Goal: Information Seeking & Learning: Check status

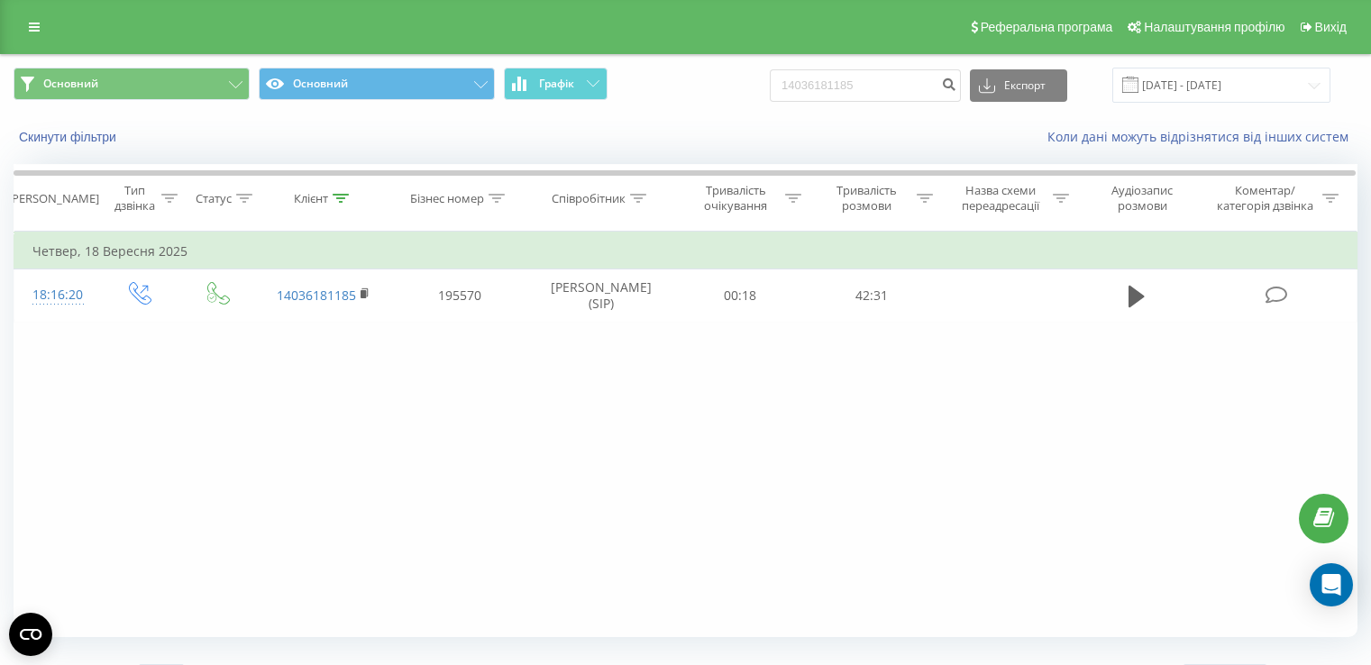
click at [880, 84] on input "14036181185" at bounding box center [865, 85] width 191 height 32
type input "0672352780"
click at [1184, 89] on input "18.09.2025 - 18.09.2025" at bounding box center [1222, 85] width 218 height 35
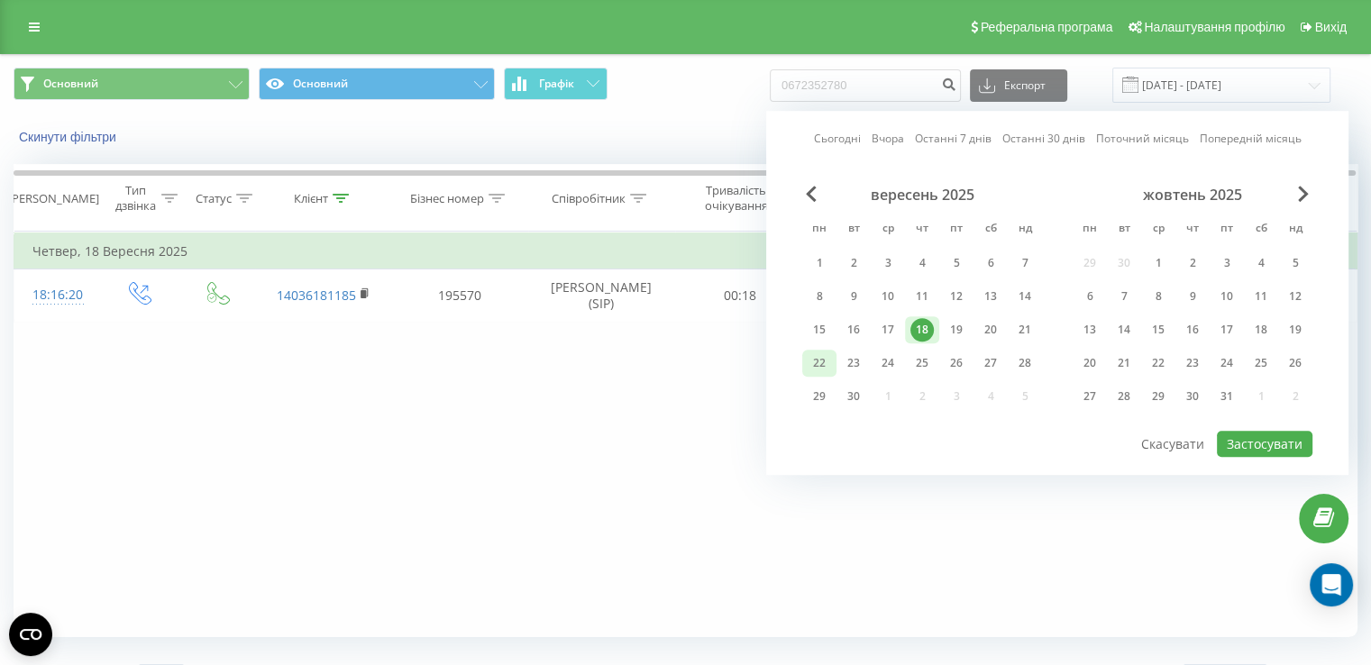
click at [816, 366] on div "22" at bounding box center [819, 363] width 23 height 23
click at [839, 362] on div "23" at bounding box center [854, 363] width 34 height 27
click at [812, 363] on div "22" at bounding box center [819, 363] width 23 height 23
click at [1259, 445] on button "Застосувати" at bounding box center [1265, 444] width 96 height 26
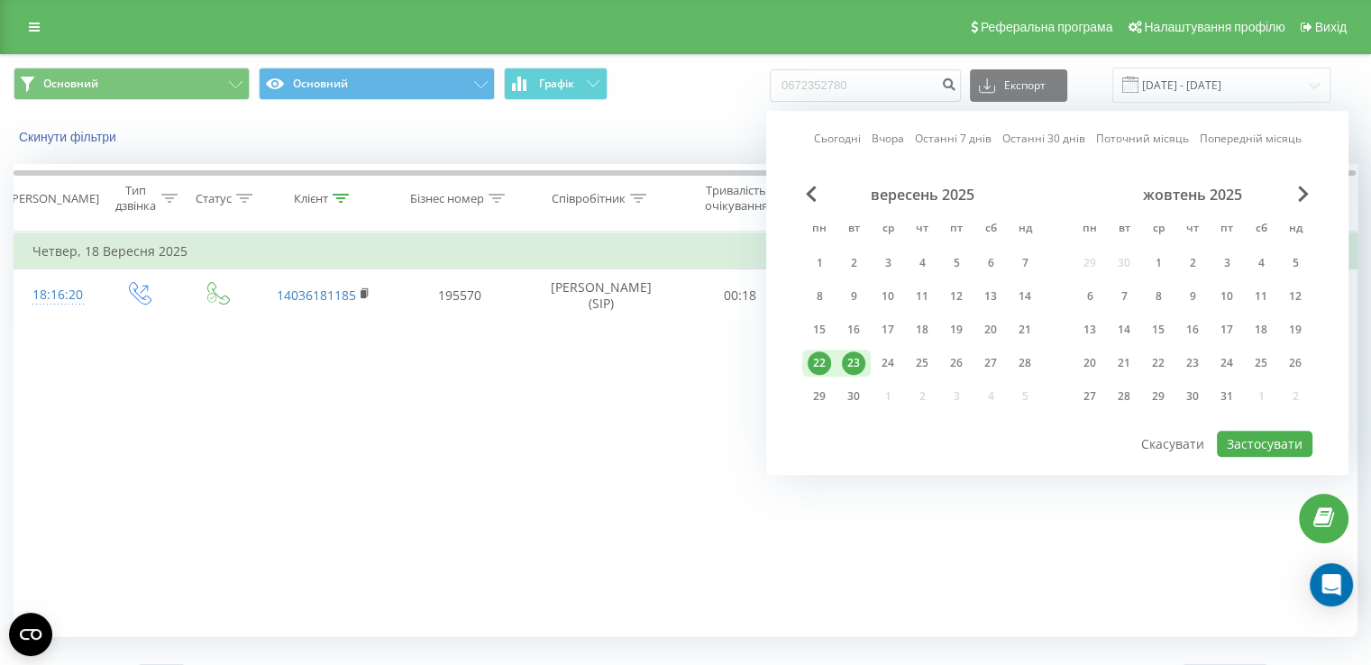
type input "22.09.2025 - 23.09.2025"
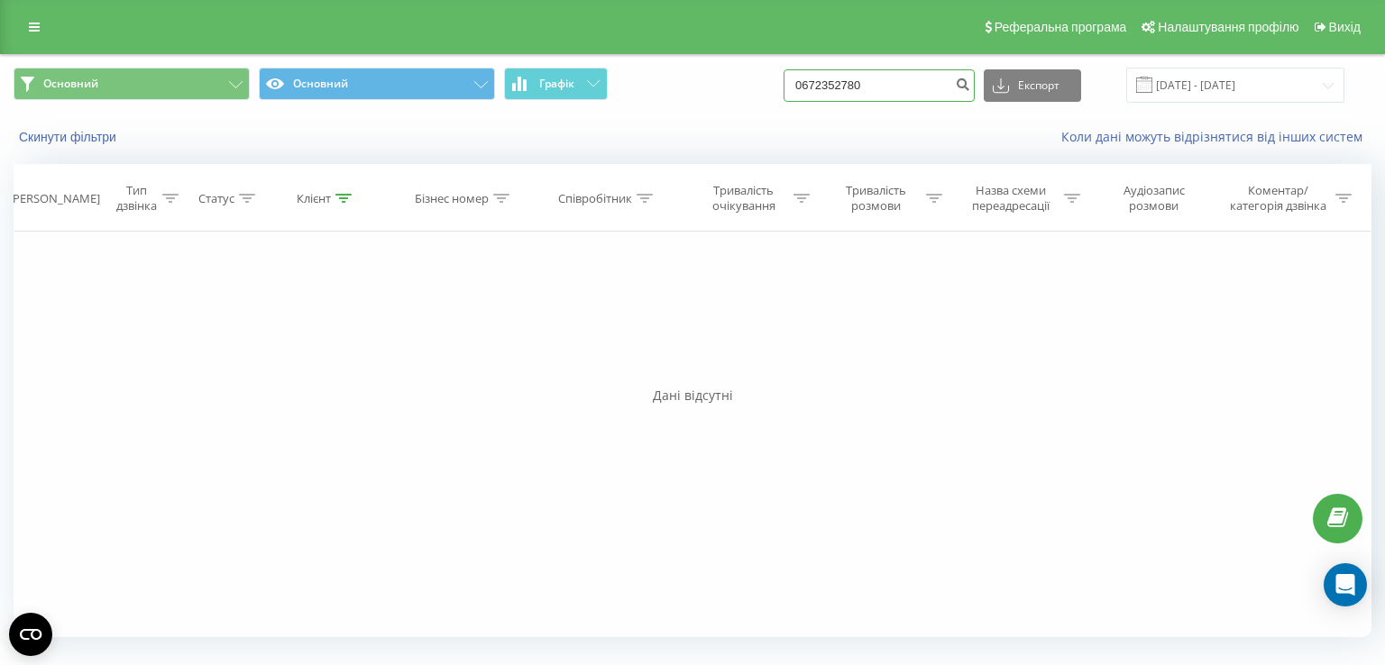
click at [909, 99] on input "0672352780" at bounding box center [879, 85] width 191 height 32
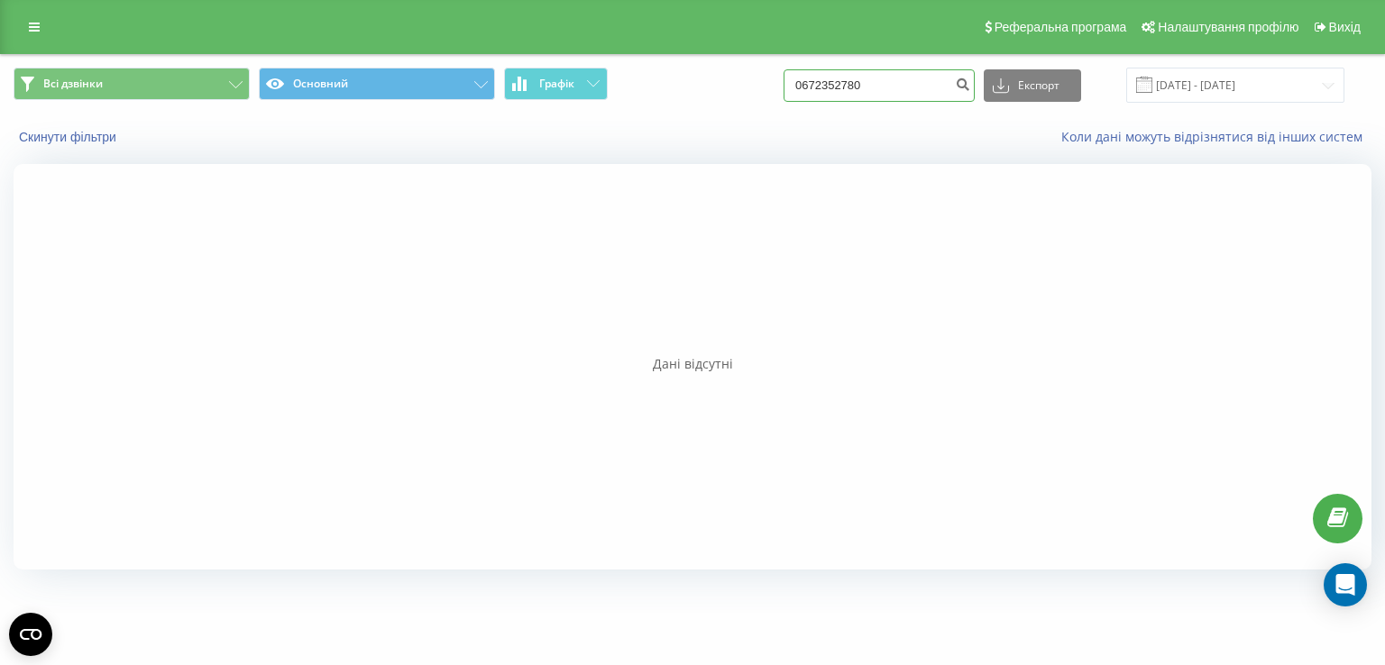
click at [914, 80] on input "0672352780" at bounding box center [879, 85] width 191 height 32
click at [1152, 89] on span at bounding box center [1144, 85] width 16 height 16
click at [1199, 84] on input "[DATE] - [DATE]" at bounding box center [1235, 85] width 218 height 35
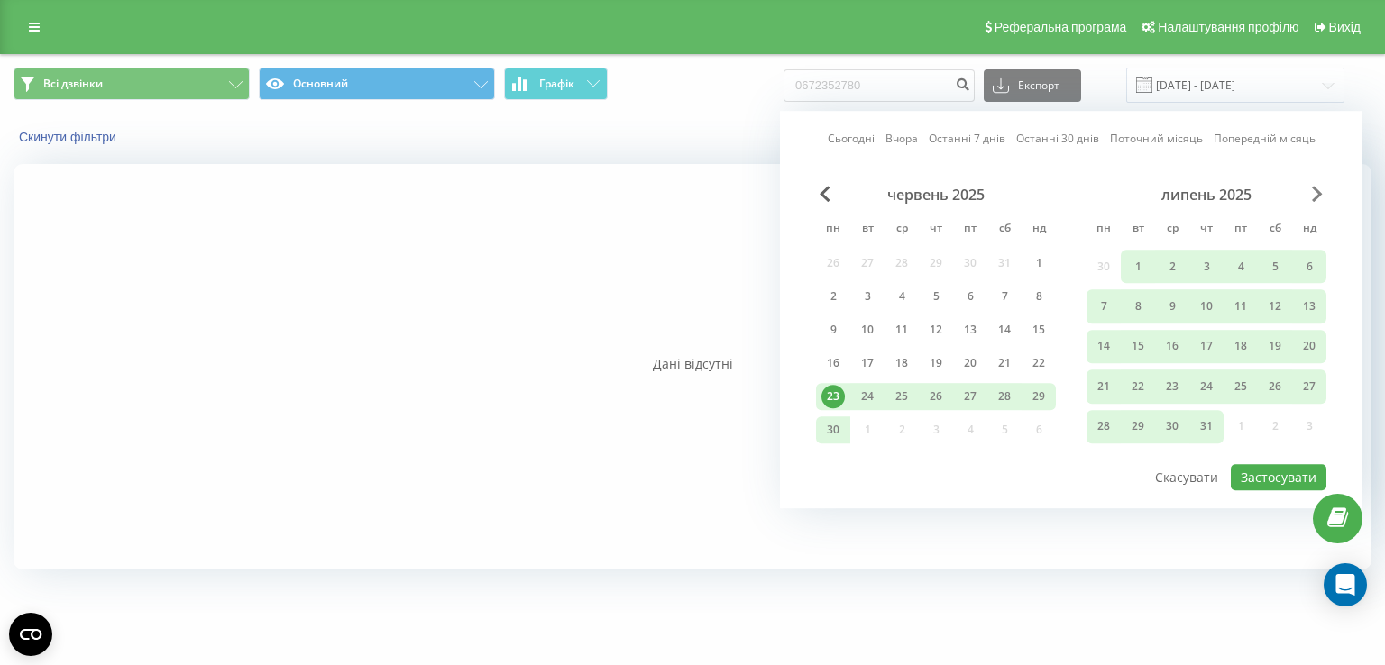
click at [1316, 199] on span "Next Month" at bounding box center [1317, 194] width 11 height 16
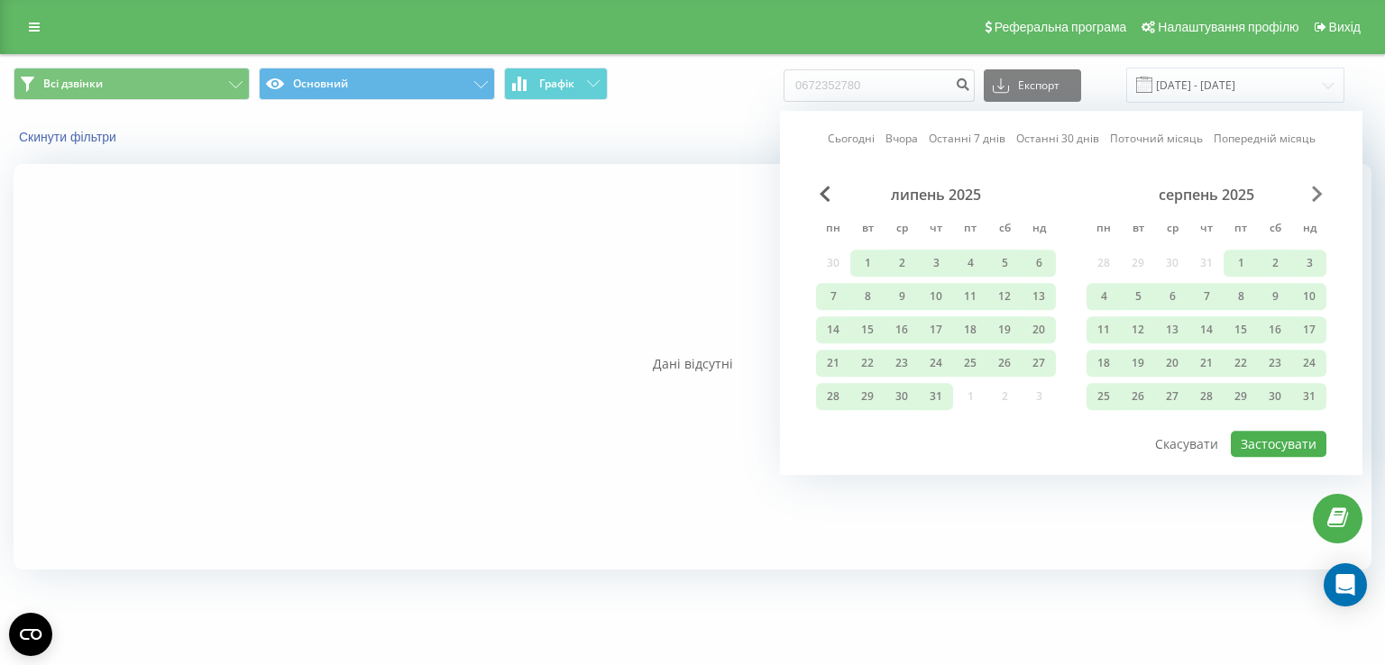
click at [1316, 199] on span "Next Month" at bounding box center [1317, 194] width 11 height 16
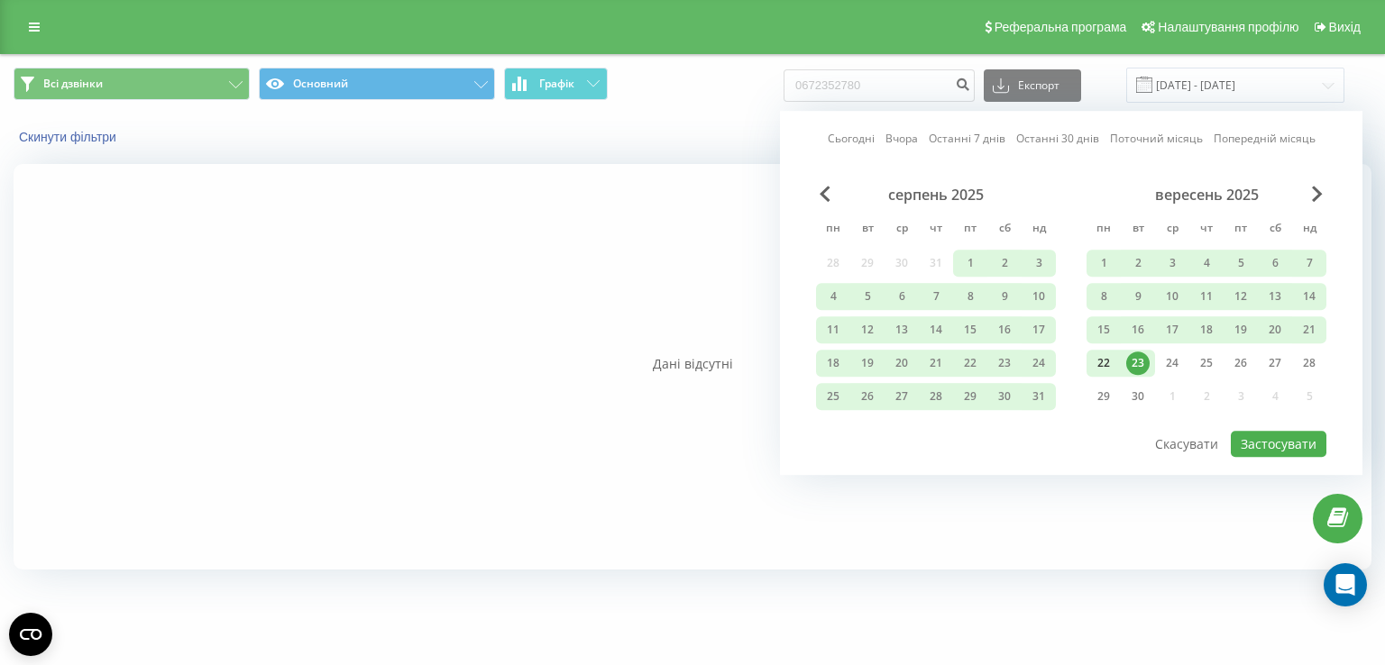
click at [1101, 360] on div "22" at bounding box center [1103, 363] width 23 height 23
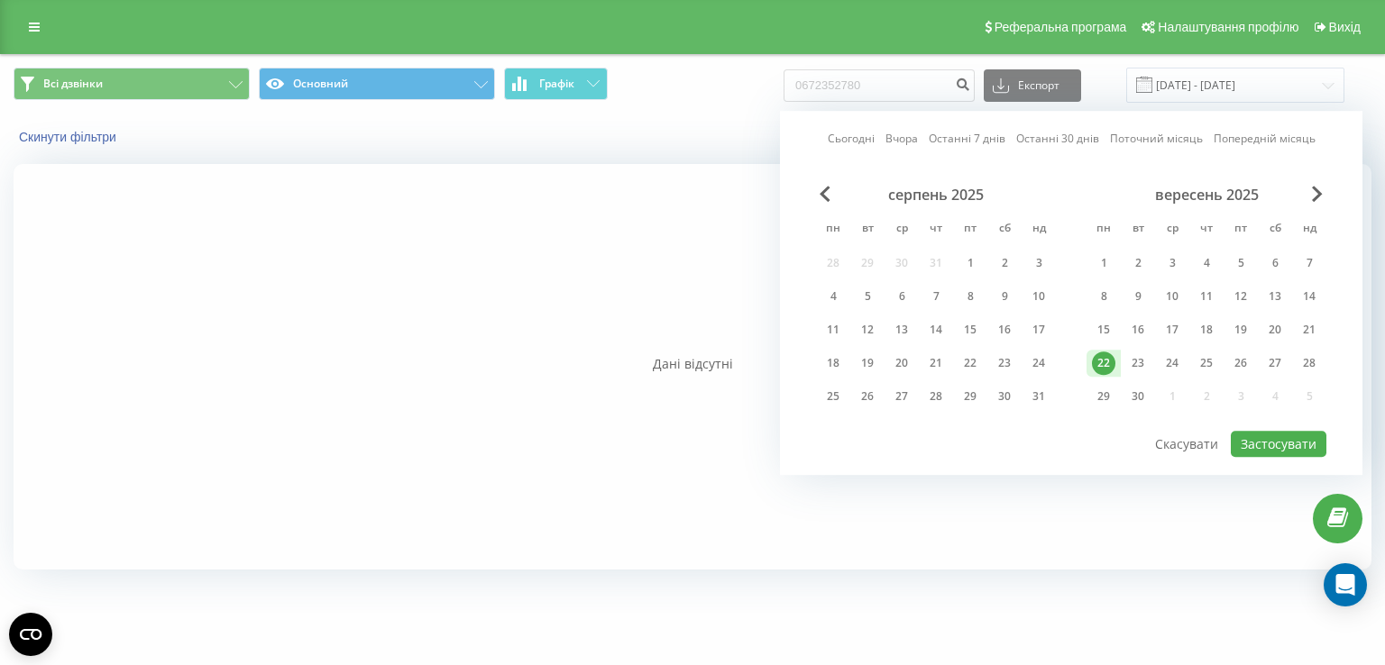
click at [1101, 359] on div "22" at bounding box center [1103, 363] width 23 height 23
click at [1259, 435] on button "Застосувати" at bounding box center [1279, 444] width 96 height 26
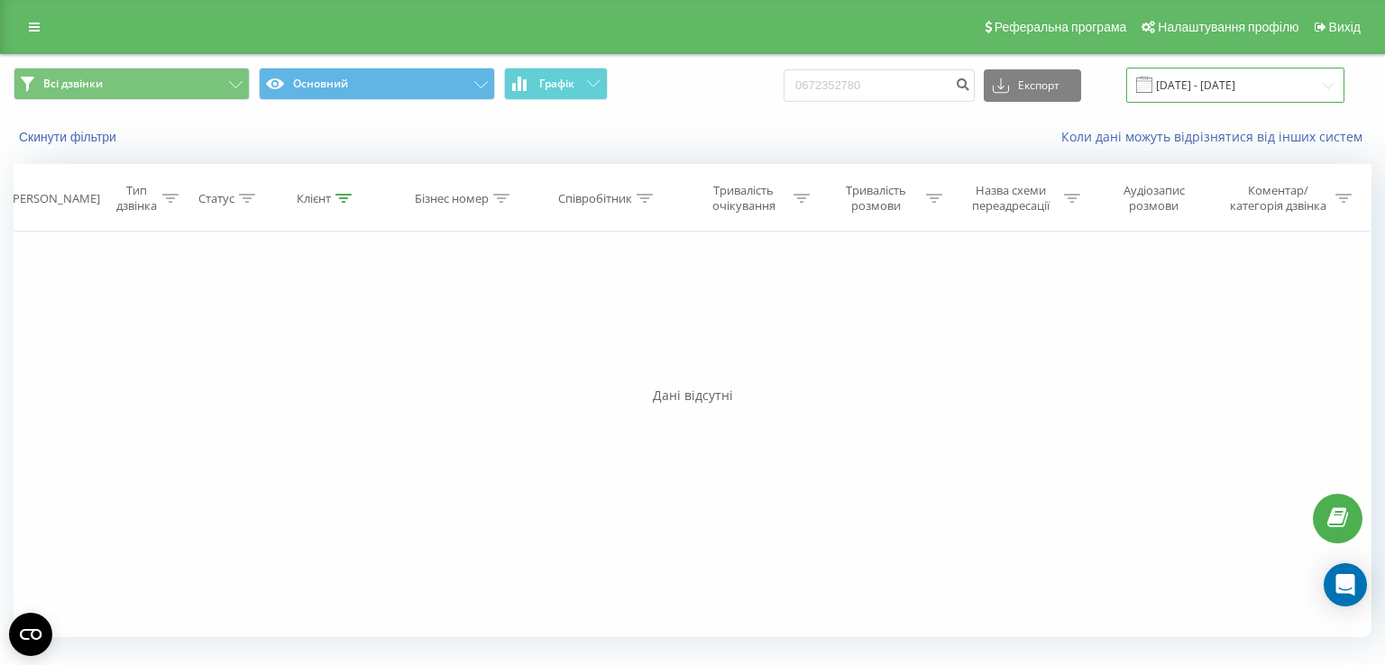
click at [1179, 86] on input "22.09.2025 - 22.09.2025" at bounding box center [1235, 85] width 218 height 35
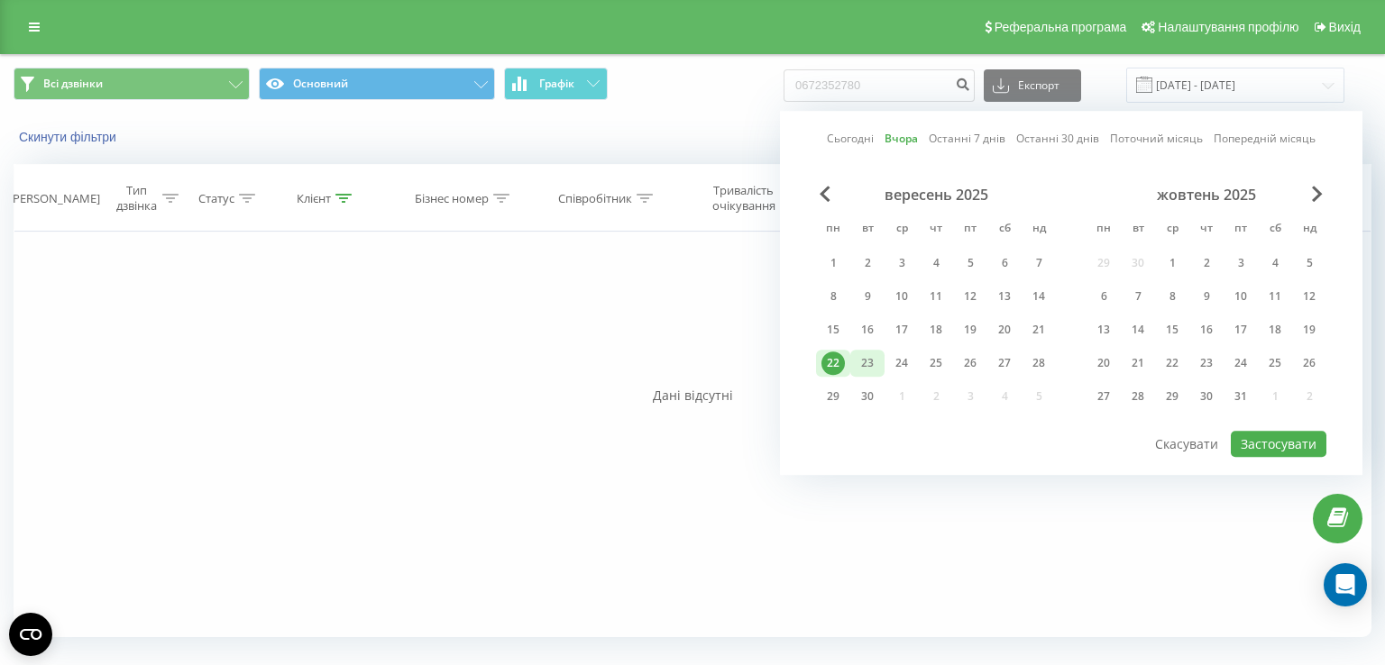
click at [870, 362] on div "23" at bounding box center [867, 363] width 23 height 23
click at [1261, 445] on button "Застосувати" at bounding box center [1279, 444] width 96 height 26
type input "23.09.2025 - 23.09.2025"
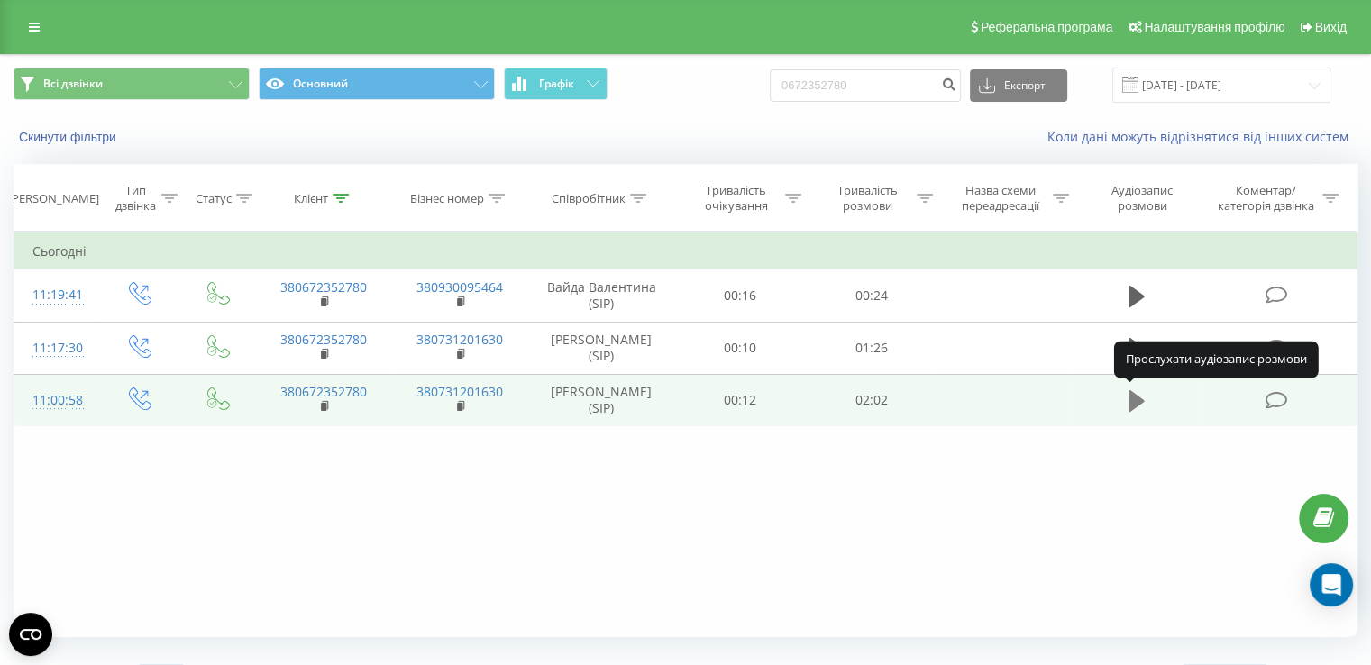
click at [1136, 401] on icon at bounding box center [1137, 401] width 16 height 22
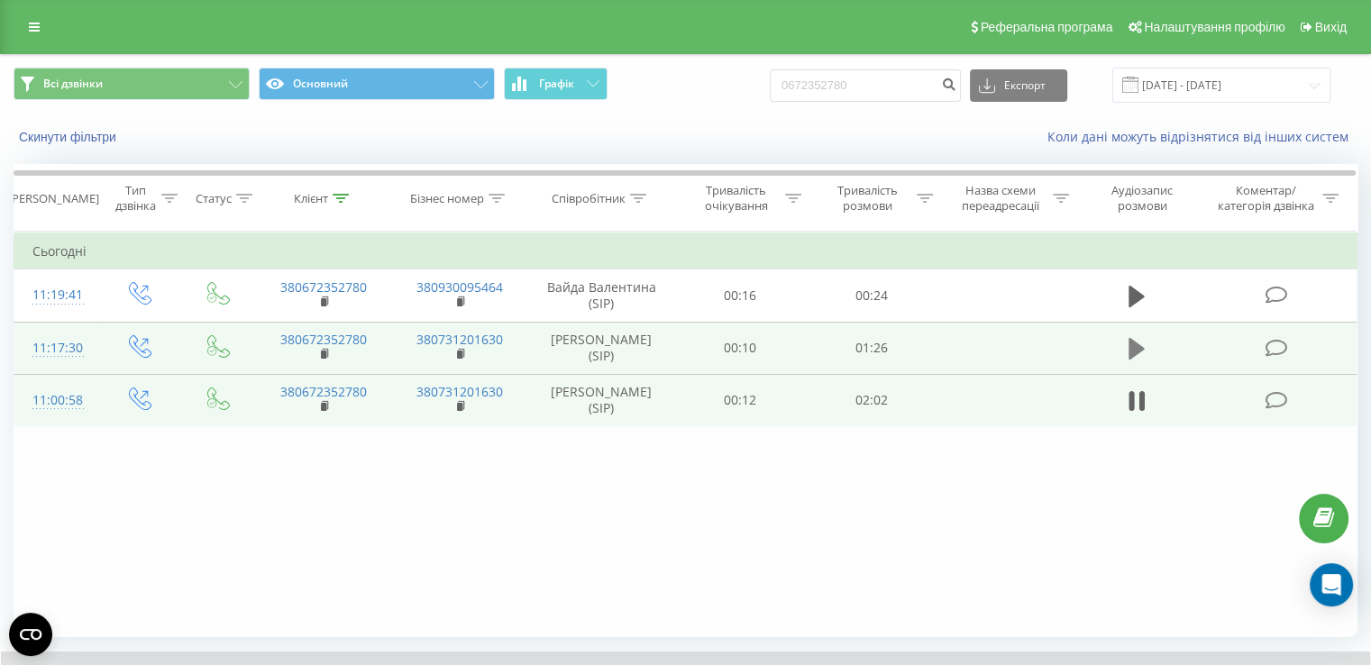
click at [1125, 344] on button at bounding box center [1137, 348] width 27 height 27
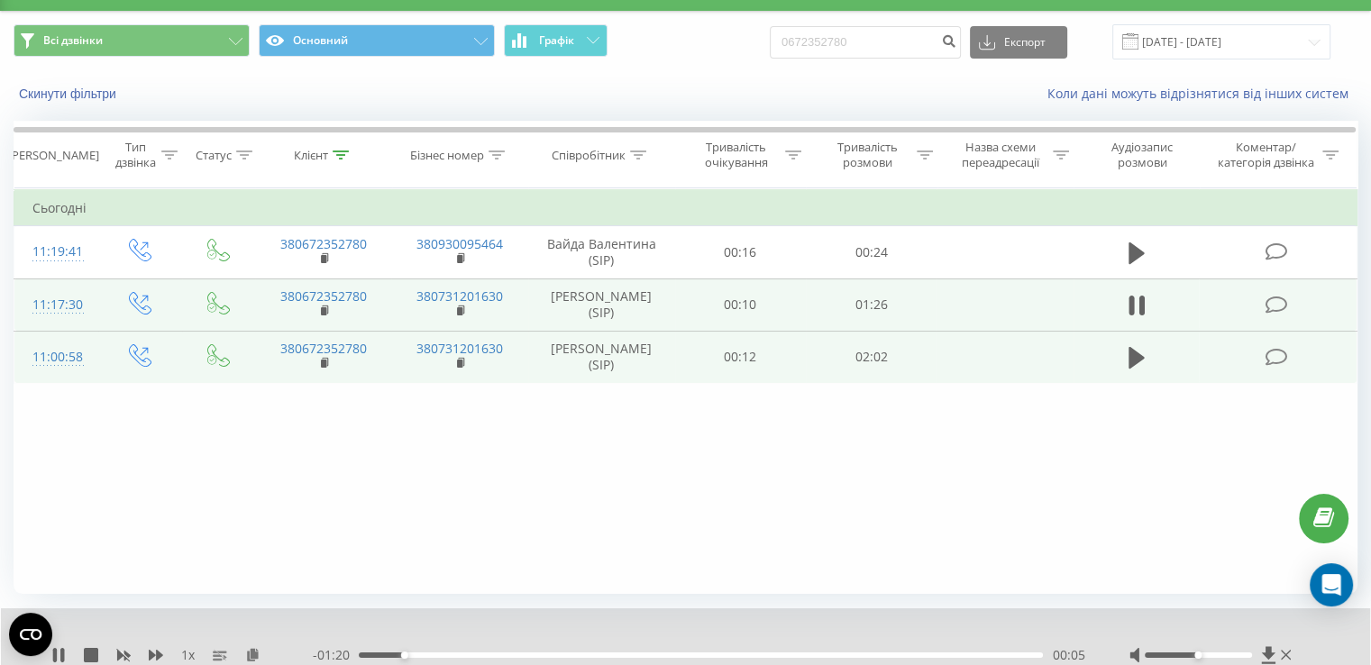
scroll to position [108, 0]
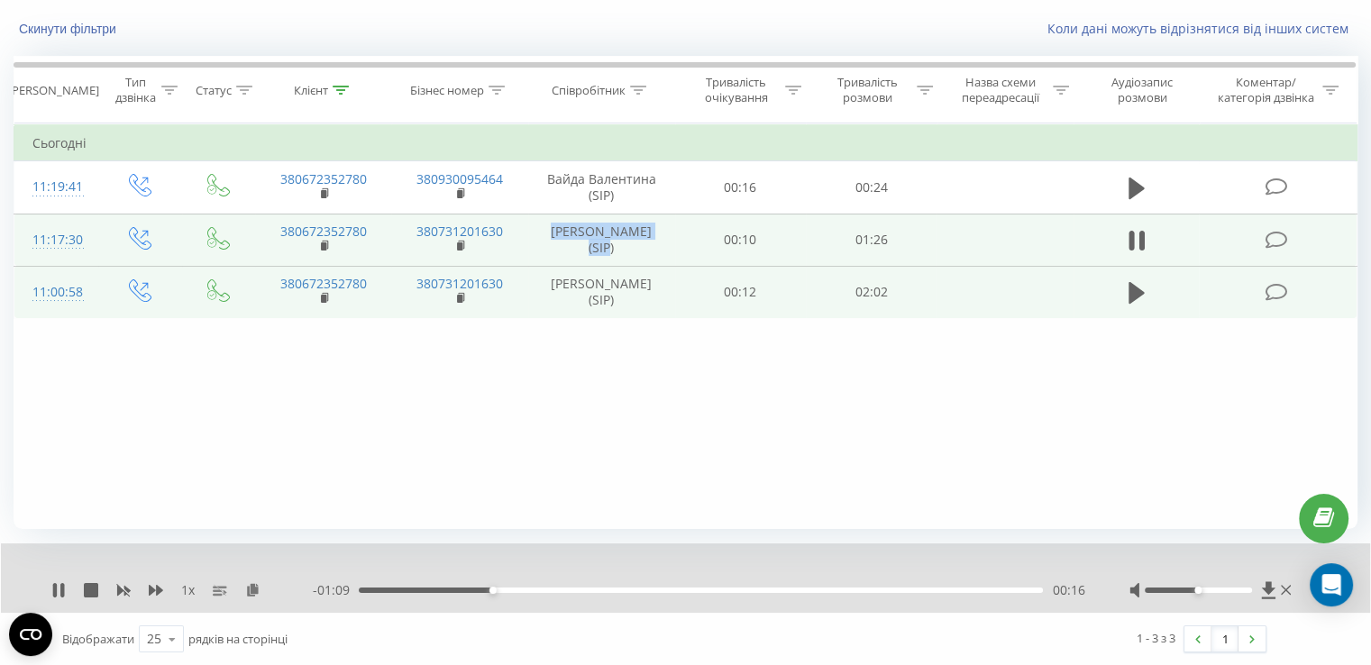
drag, startPoint x: 546, startPoint y: 239, endPoint x: 668, endPoint y: 240, distance: 122.6
click at [668, 240] on td "Яцик Євгеній (SIP)" at bounding box center [601, 240] width 147 height 52
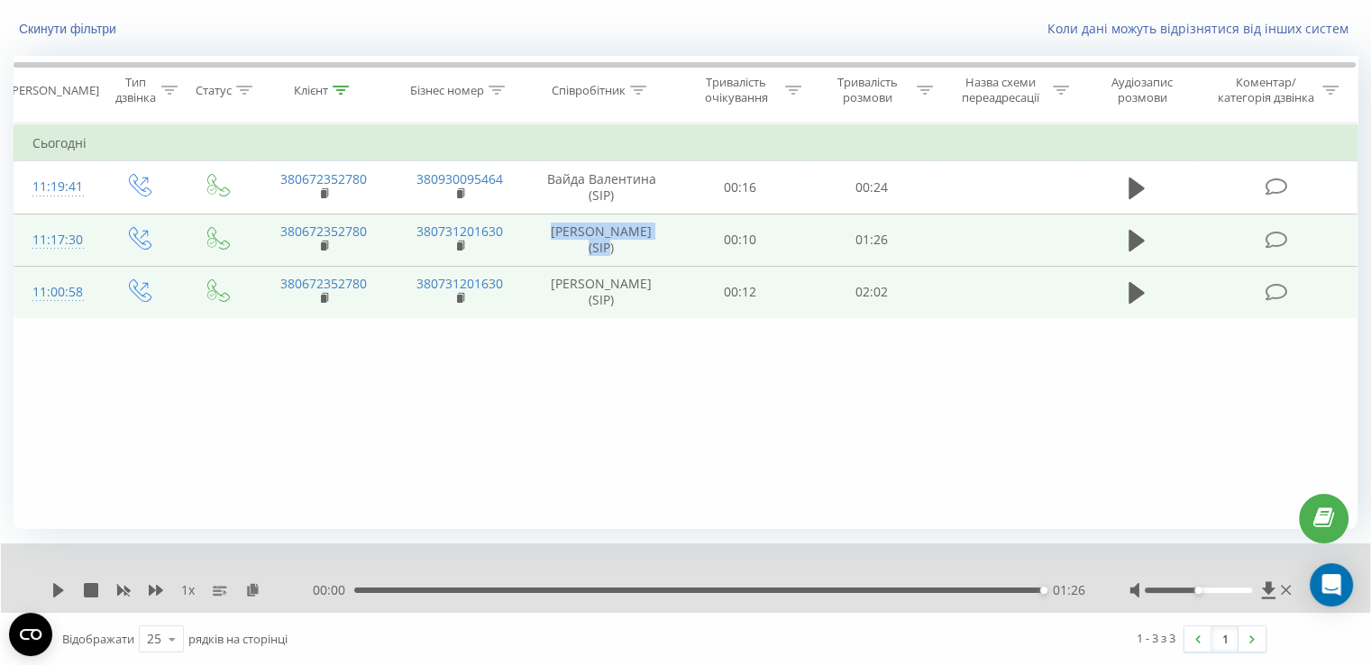
copy td "Яцик Євгеній (SIP)"
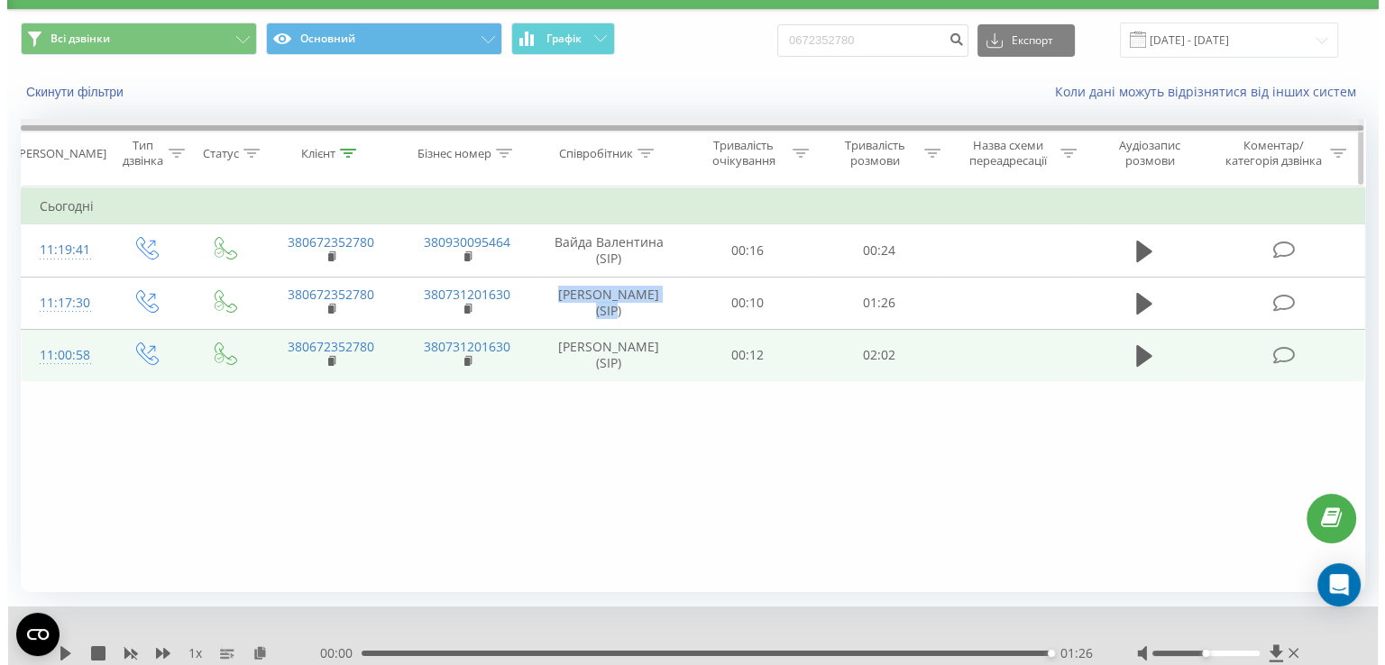
scroll to position [0, 0]
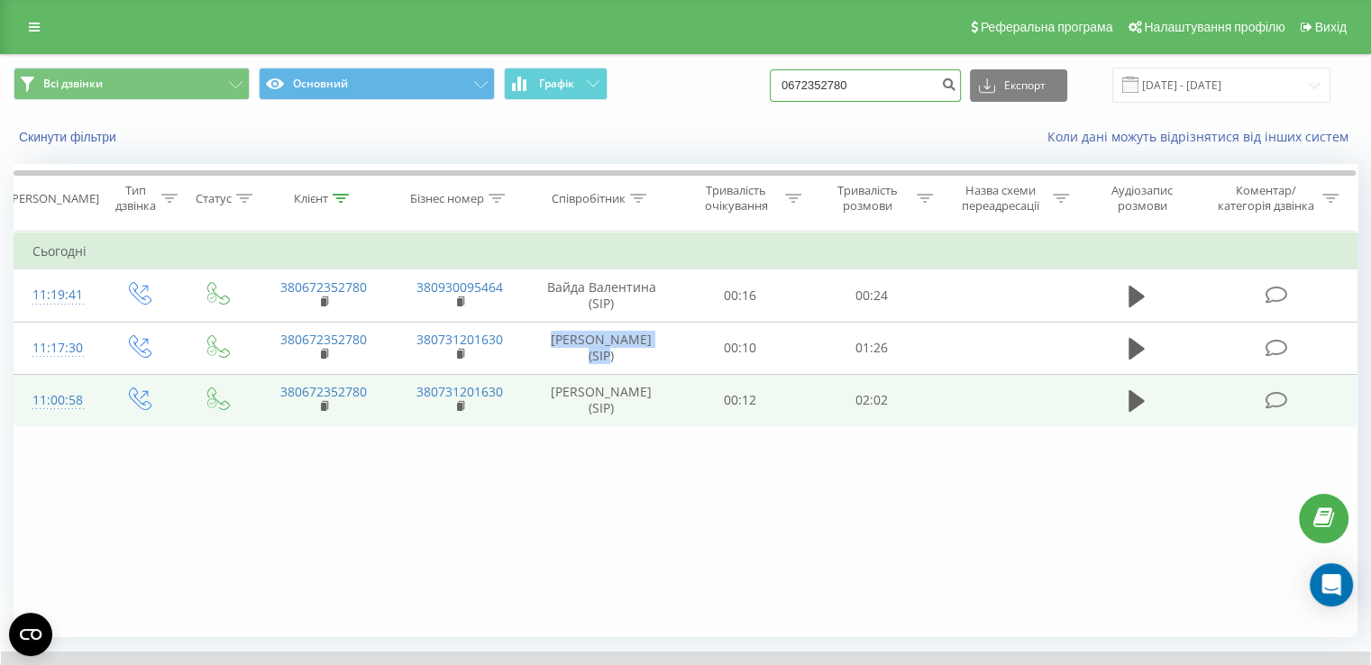
click at [860, 96] on input "0672352780" at bounding box center [865, 85] width 191 height 32
paste input "1924434"
type input "0671924434"
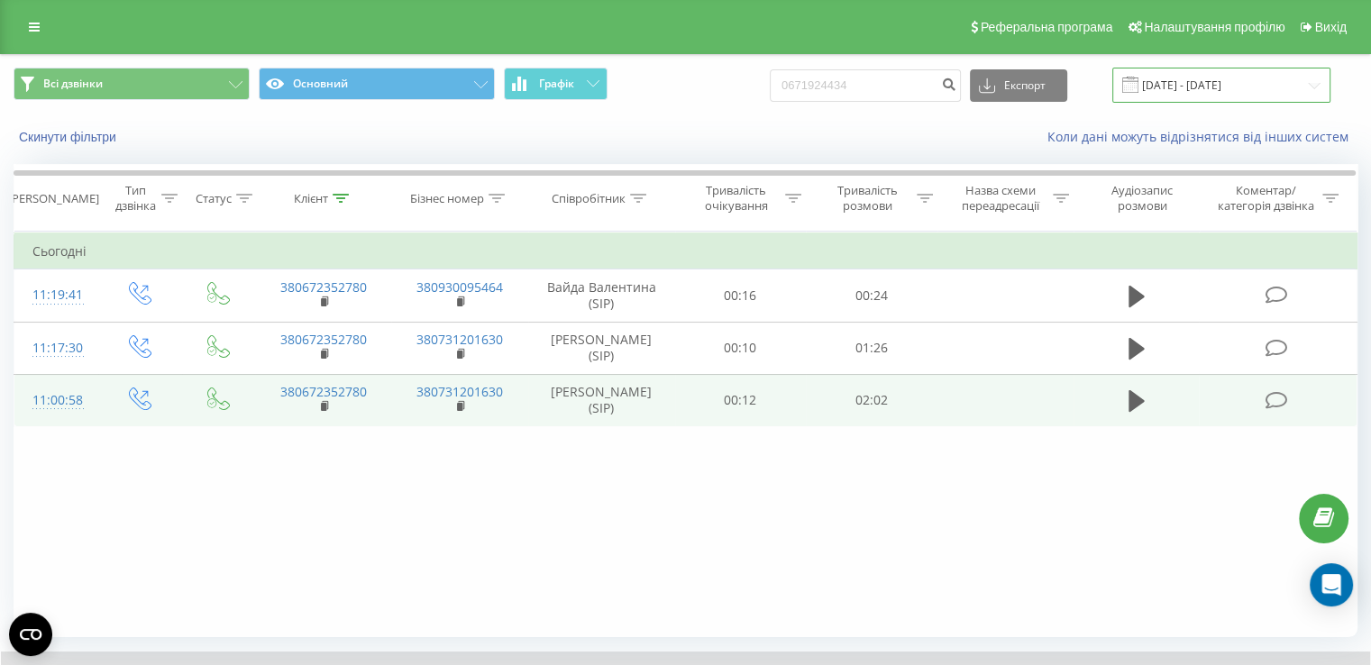
click at [1192, 86] on input "23.09.2025 - 23.09.2025" at bounding box center [1222, 85] width 218 height 35
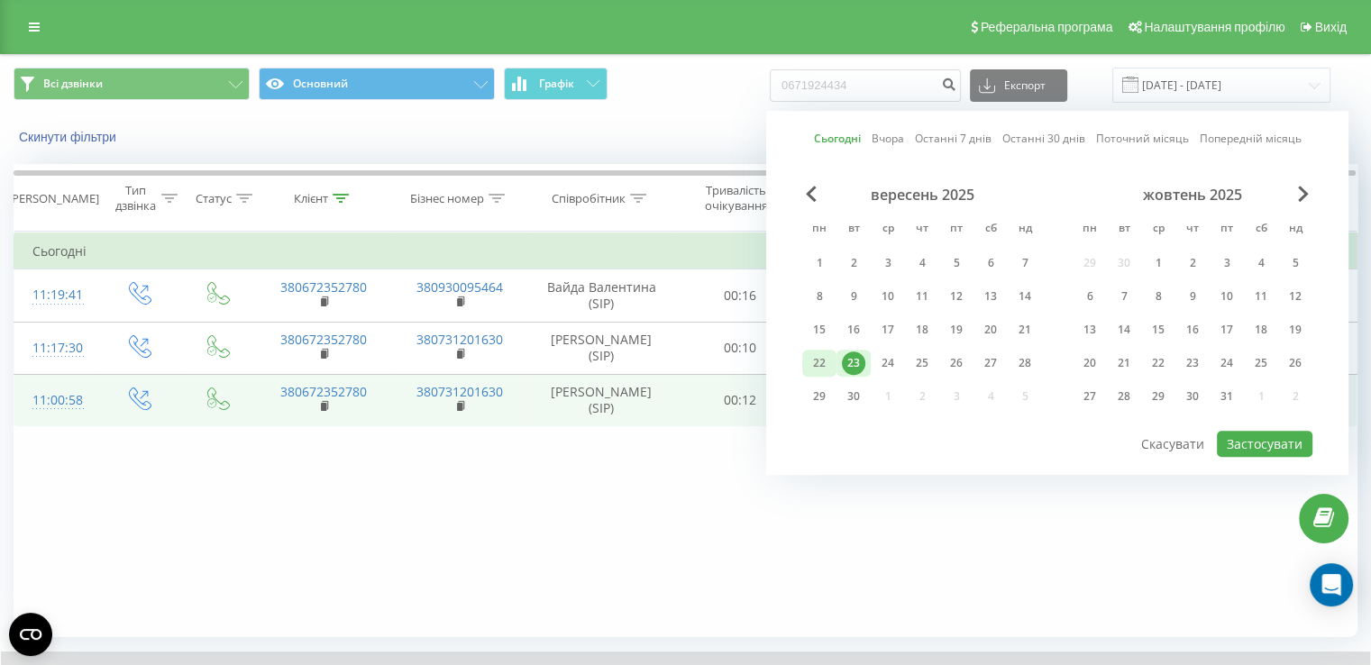
click at [822, 365] on div "22" at bounding box center [819, 363] width 23 height 23
click at [1253, 435] on button "Застосувати" at bounding box center [1265, 444] width 96 height 26
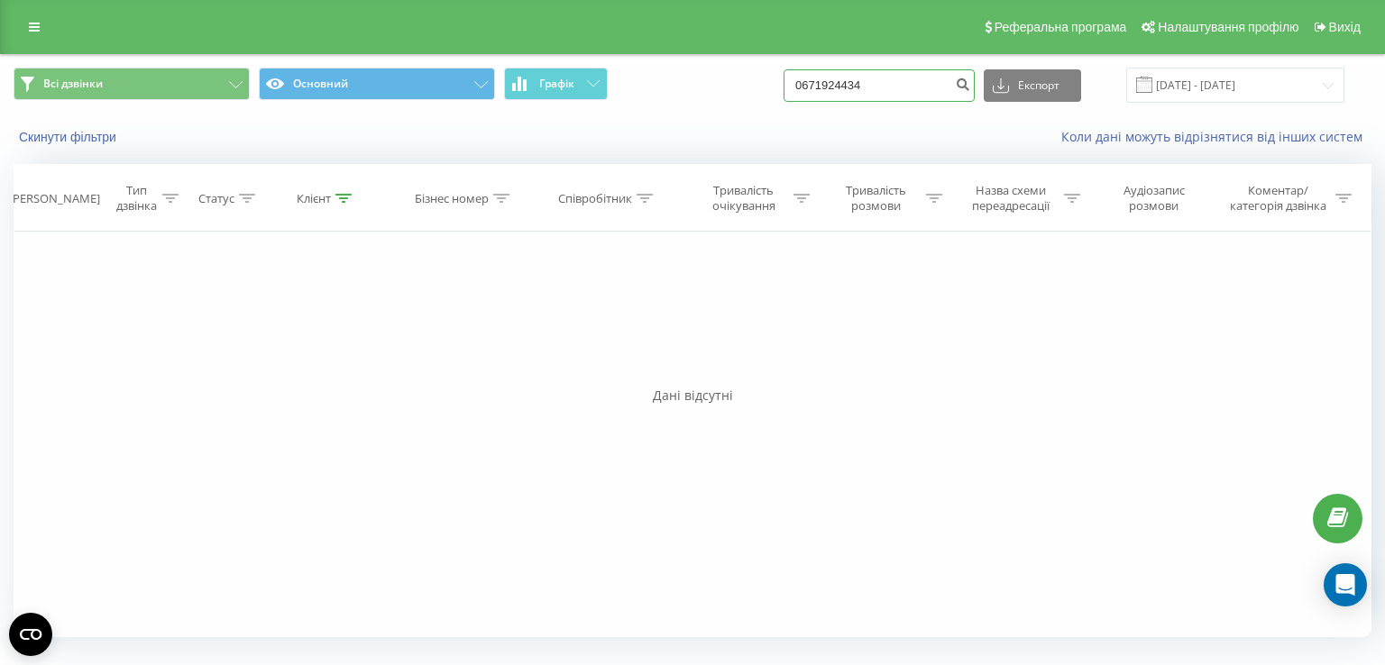
click at [894, 89] on input "0671924434" at bounding box center [879, 85] width 191 height 32
click at [1214, 87] on input "22.09.2025 - 22.09.2025" at bounding box center [1235, 85] width 218 height 35
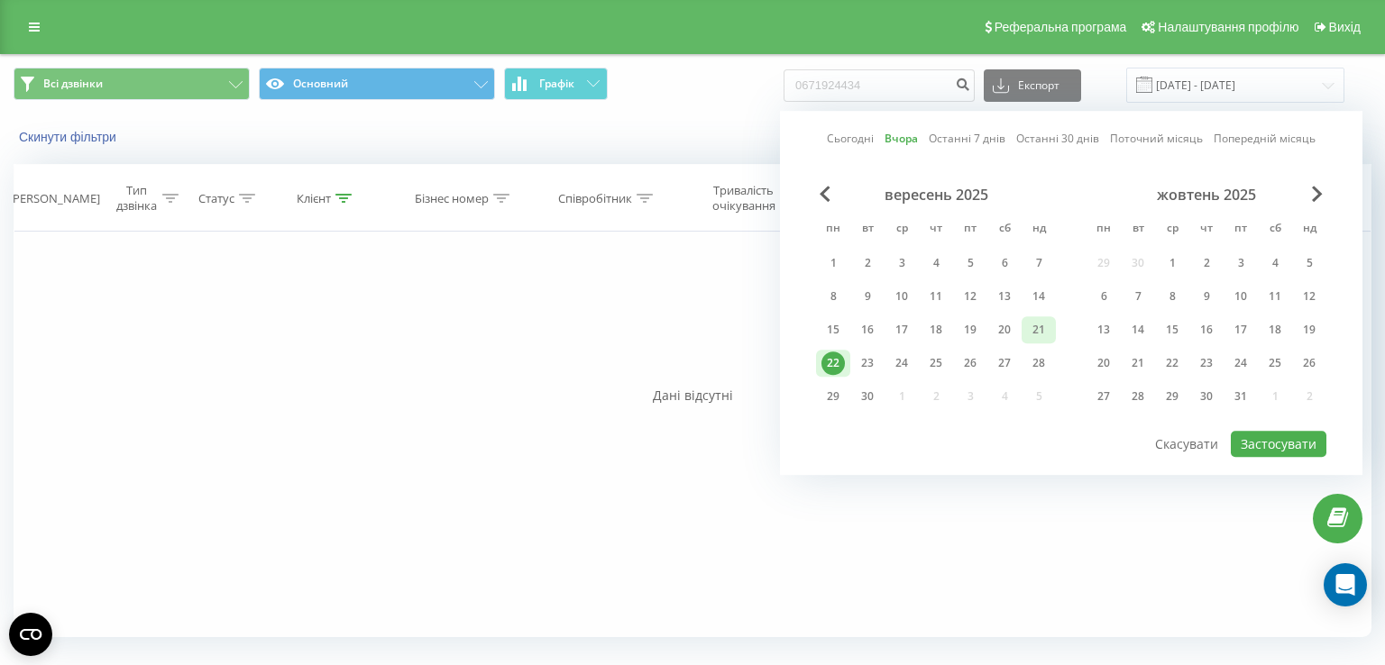
click at [1032, 331] on div "21" at bounding box center [1038, 329] width 23 height 23
click at [1286, 436] on button "Застосувати" at bounding box center [1279, 444] width 96 height 26
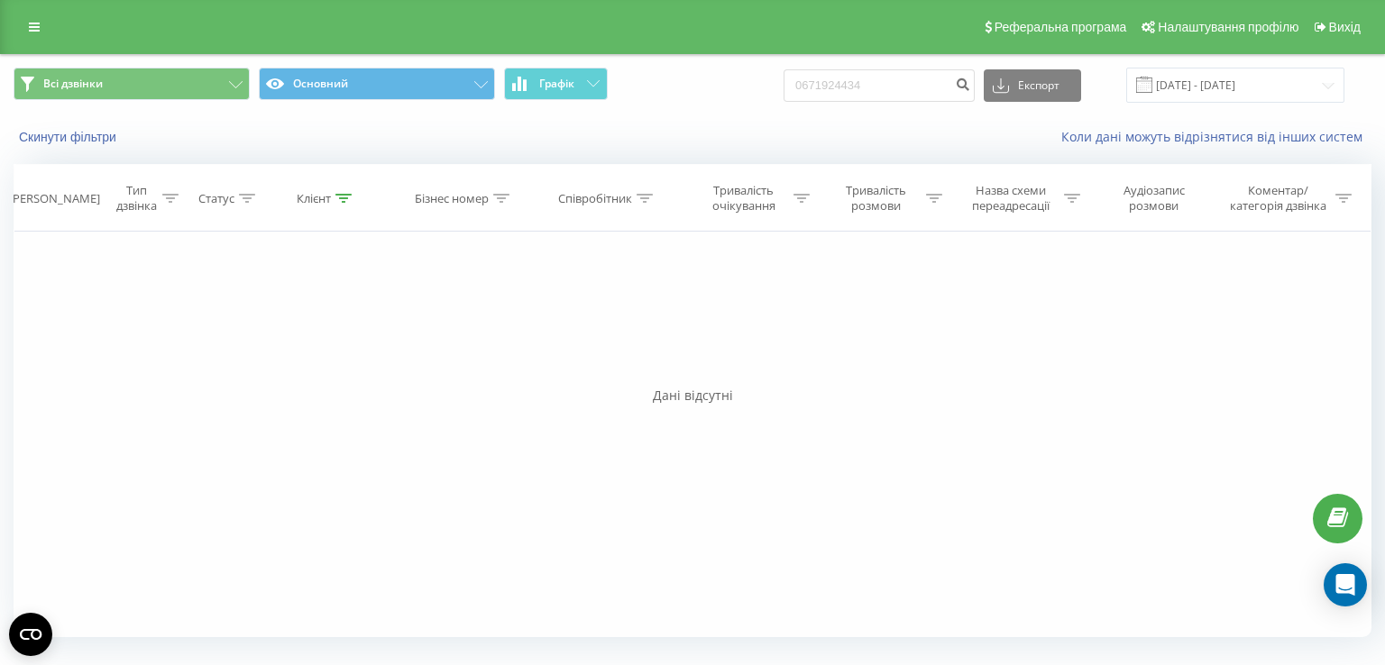
click at [913, 69] on div "0671924434 Експорт .csv .xls .xlsx 21.09.2025 - 21.09.2025" at bounding box center [1064, 85] width 561 height 35
click at [913, 80] on input "0671924434" at bounding box center [879, 85] width 191 height 32
click at [1189, 87] on input "21.09.2025 - 21.09.2025" at bounding box center [1235, 85] width 218 height 35
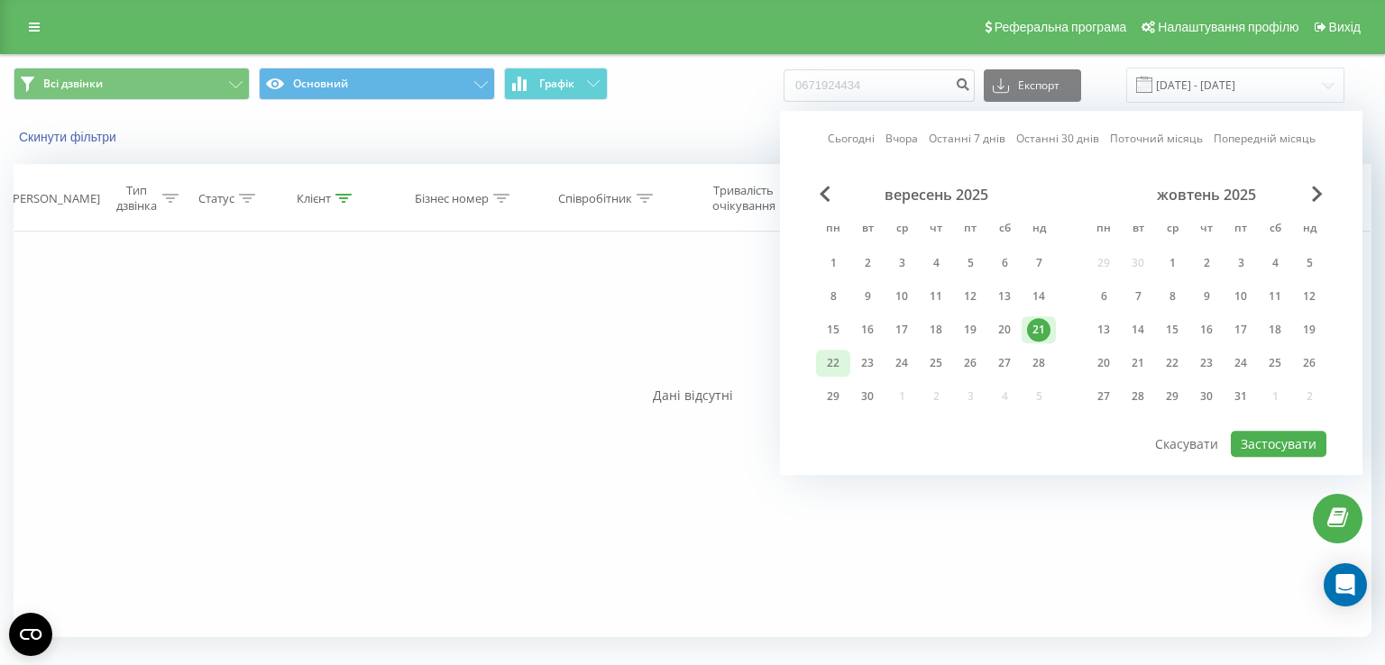
click at [827, 361] on div "22" at bounding box center [832, 363] width 23 height 23
click at [1262, 437] on button "Застосувати" at bounding box center [1279, 444] width 96 height 26
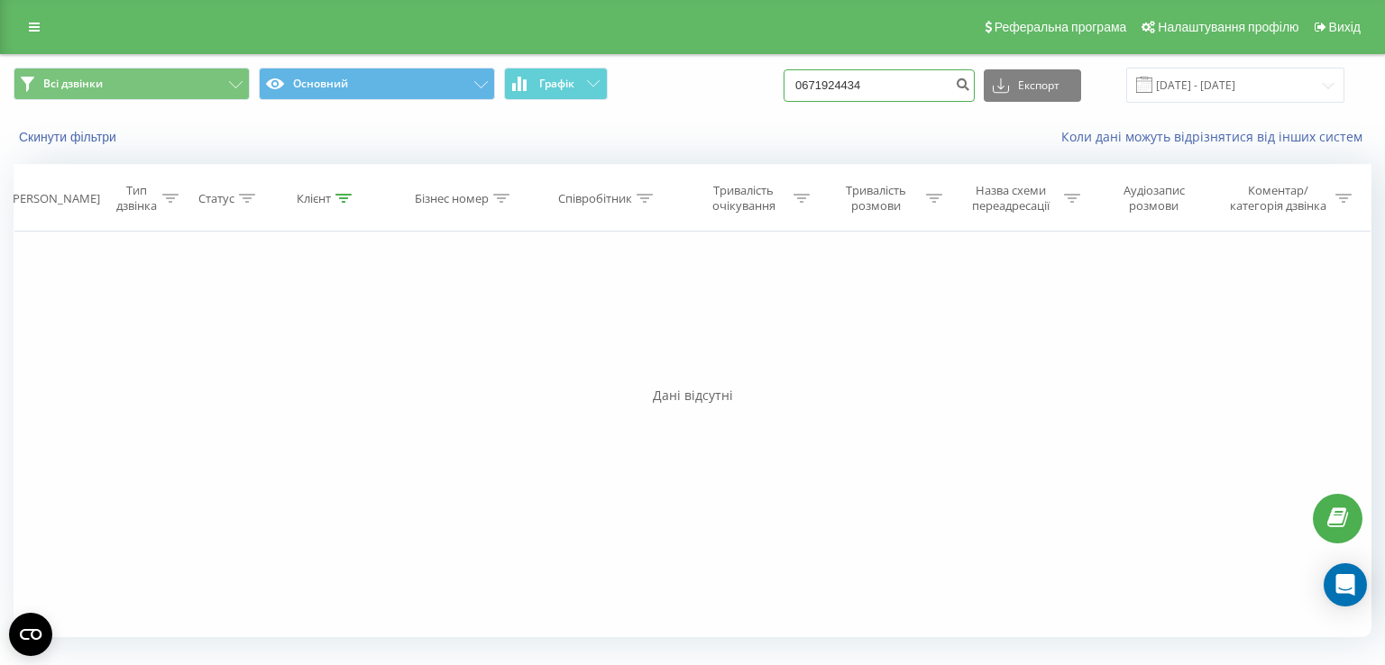
click at [929, 100] on input "0671924434" at bounding box center [879, 85] width 191 height 32
click at [1191, 93] on input "22.09.2025 - 22.09.2025" at bounding box center [1235, 85] width 218 height 35
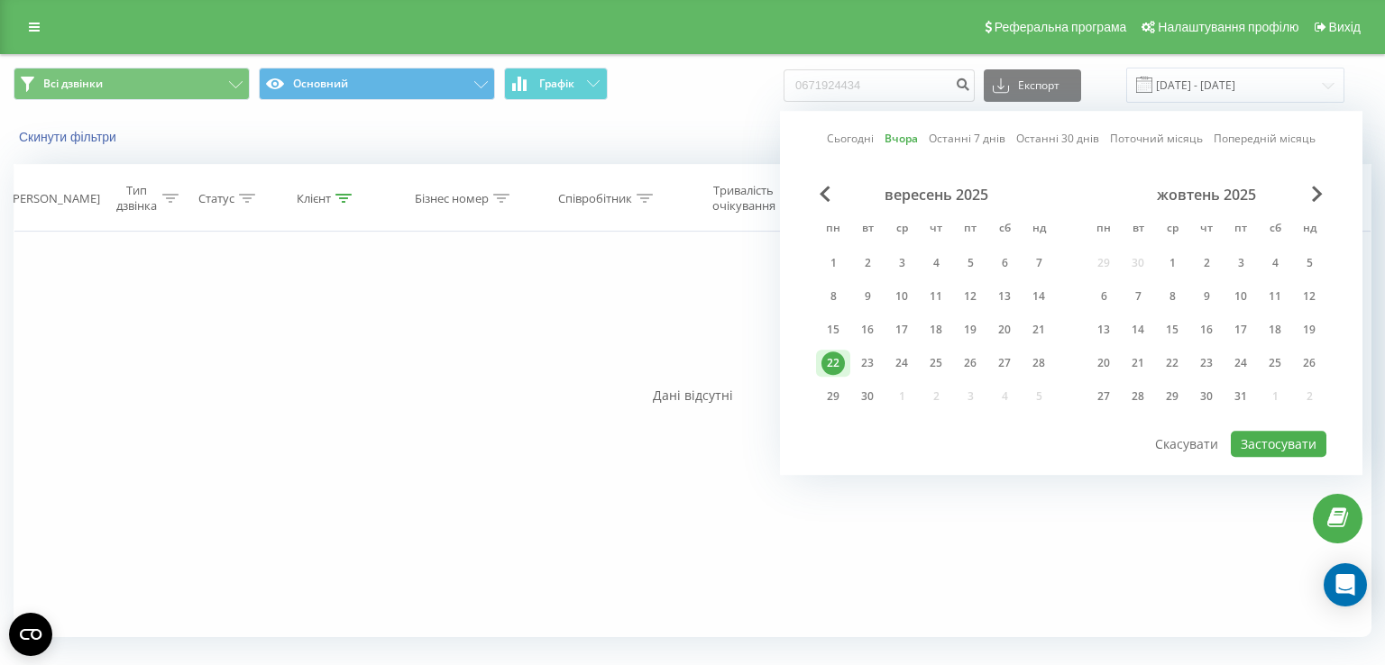
click at [831, 369] on div "22" at bounding box center [832, 363] width 23 height 23
click at [994, 333] on div "20" at bounding box center [1004, 329] width 23 height 23
click at [1289, 445] on button "Застосувати" at bounding box center [1279, 444] width 96 height 26
type input "20.09.2025 - 22.09.2025"
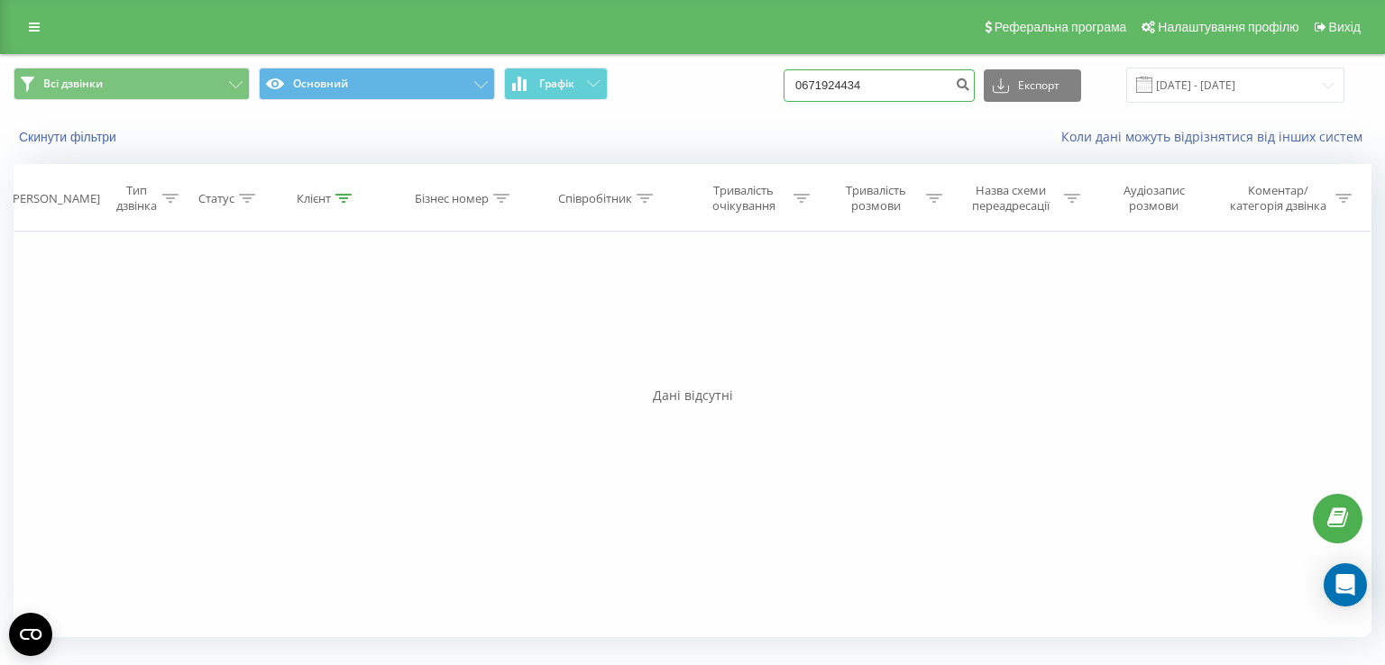
click at [876, 95] on input "0671924434" at bounding box center [879, 85] width 191 height 32
click at [891, 84] on input "0671924434" at bounding box center [879, 85] width 191 height 32
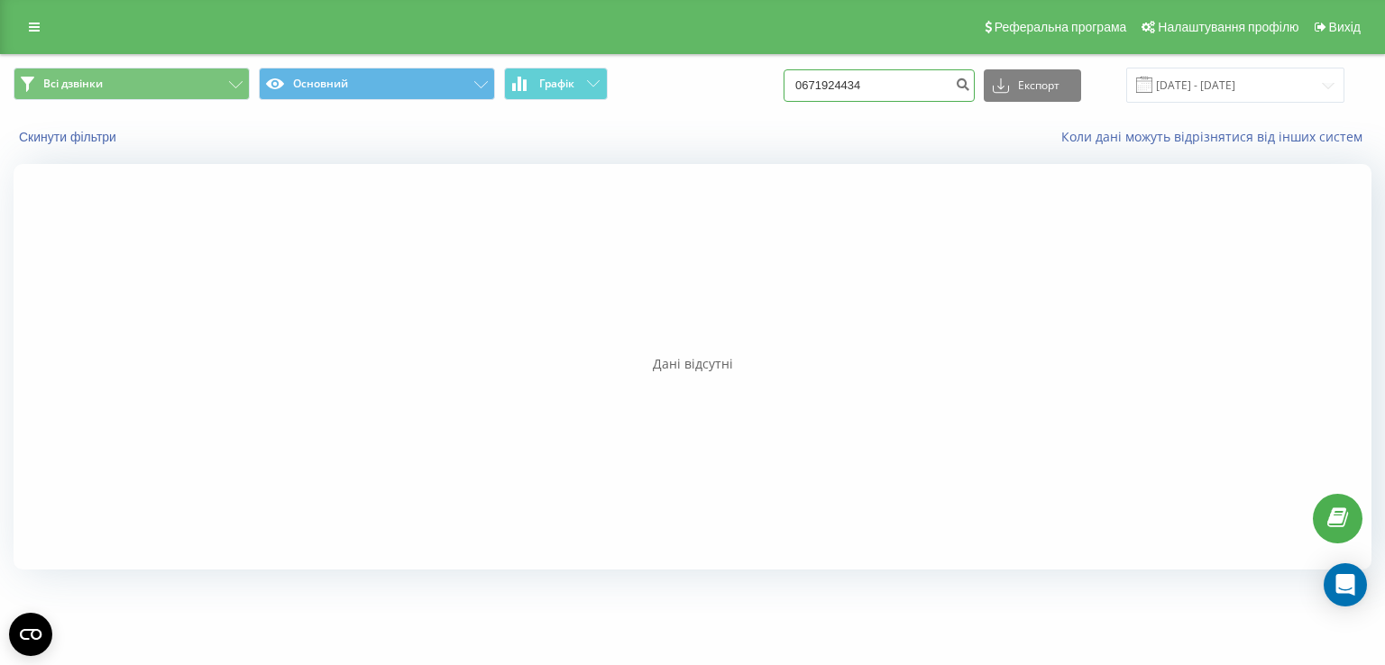
click at [870, 86] on input "0671924434" at bounding box center [879, 85] width 191 height 32
paste input "+380 98 235 7695"
drag, startPoint x: 840, startPoint y: 84, endPoint x: 812, endPoint y: 85, distance: 28.9
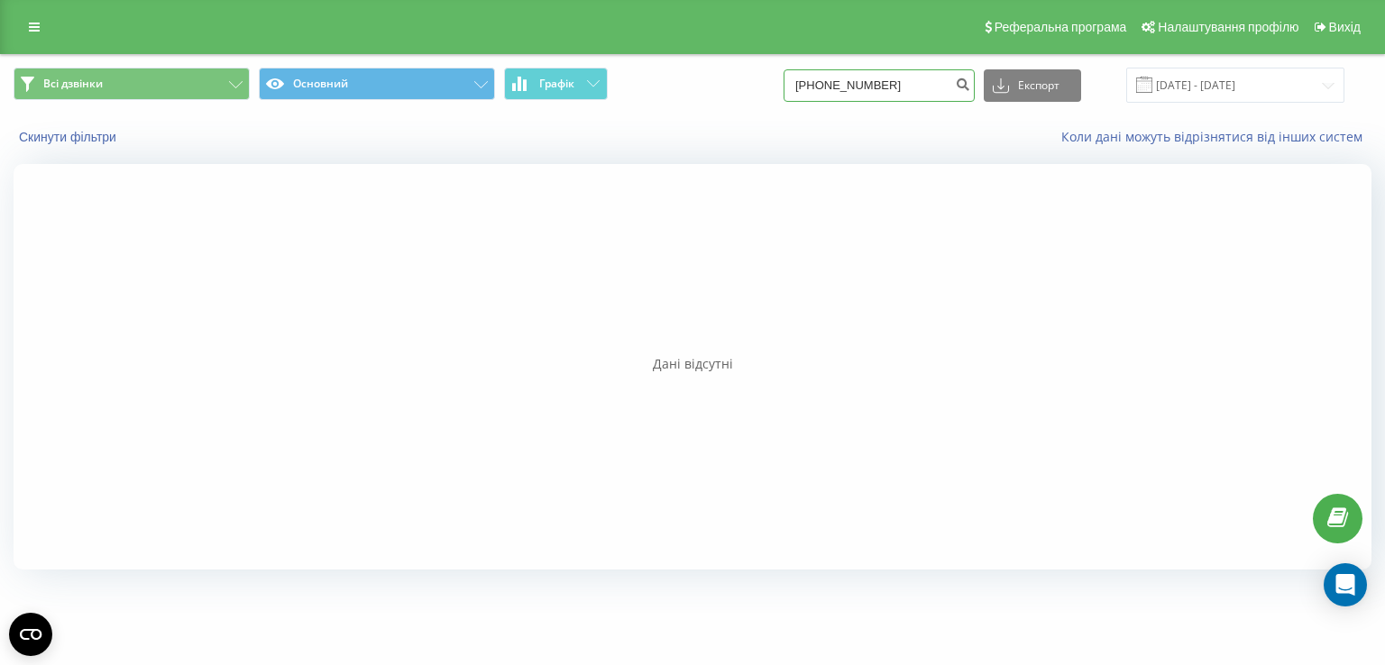
click at [812, 85] on input "+380 98 235 7695" at bounding box center [879, 85] width 191 height 32
click at [831, 87] on input "0 98 235 7695" at bounding box center [879, 85] width 191 height 32
click at [842, 84] on input "098 235 7695" at bounding box center [879, 85] width 191 height 32
click at [862, 84] on input "098235 7695" at bounding box center [879, 85] width 191 height 32
click at [894, 89] on input "0982357695" at bounding box center [879, 85] width 191 height 32
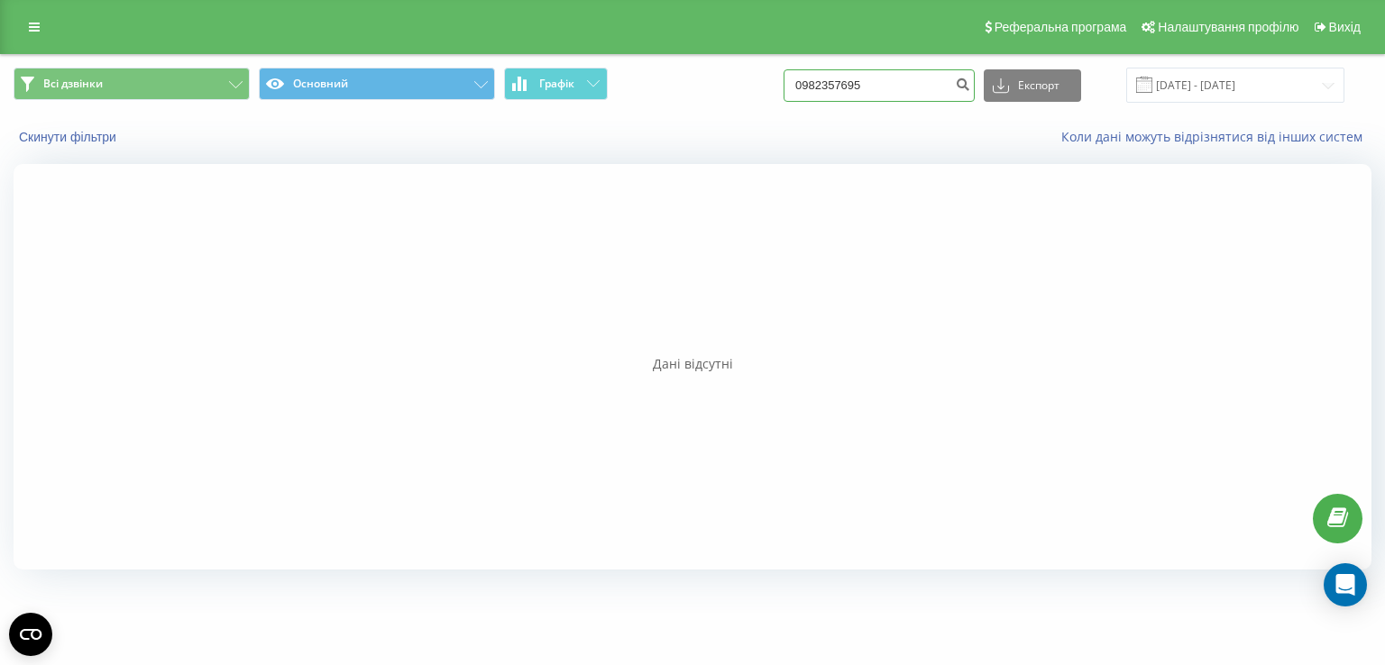
type input "0982357695"
click at [1188, 82] on input "[DATE] - [DATE]" at bounding box center [1235, 85] width 218 height 35
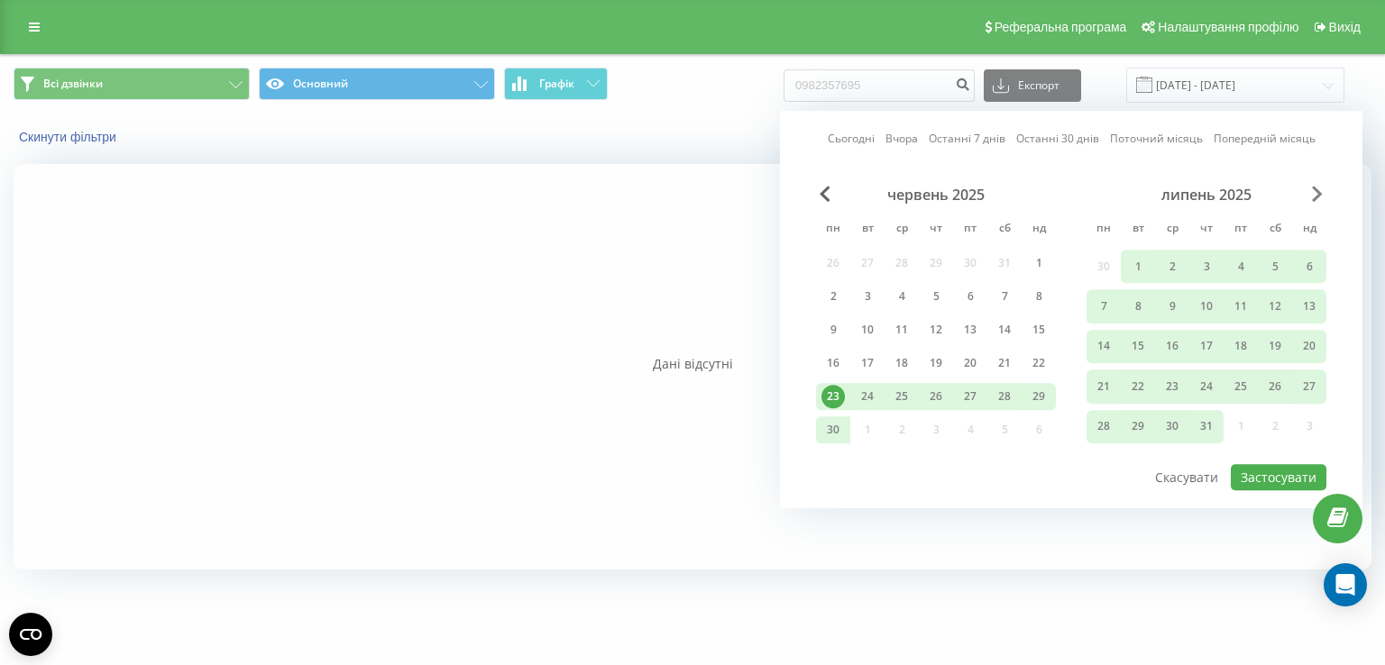
click at [1321, 192] on span "Next Month" at bounding box center [1317, 194] width 11 height 16
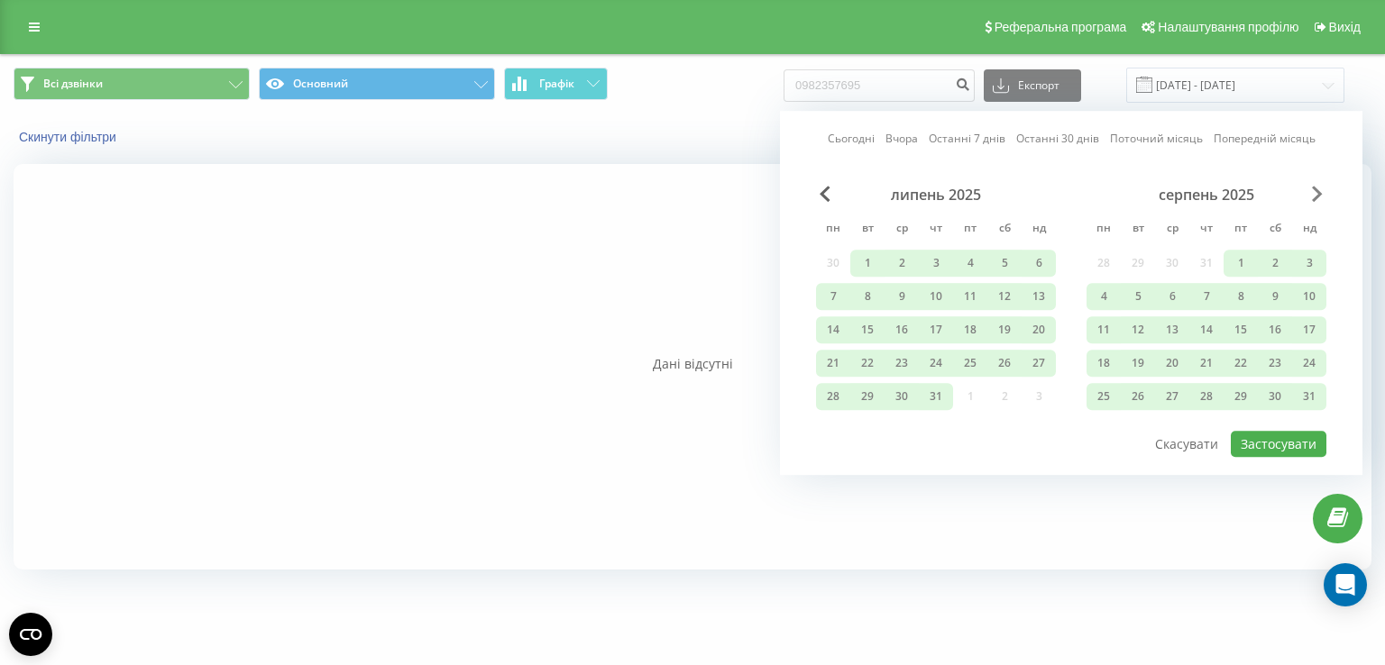
click at [1321, 192] on span "Next Month" at bounding box center [1317, 194] width 11 height 16
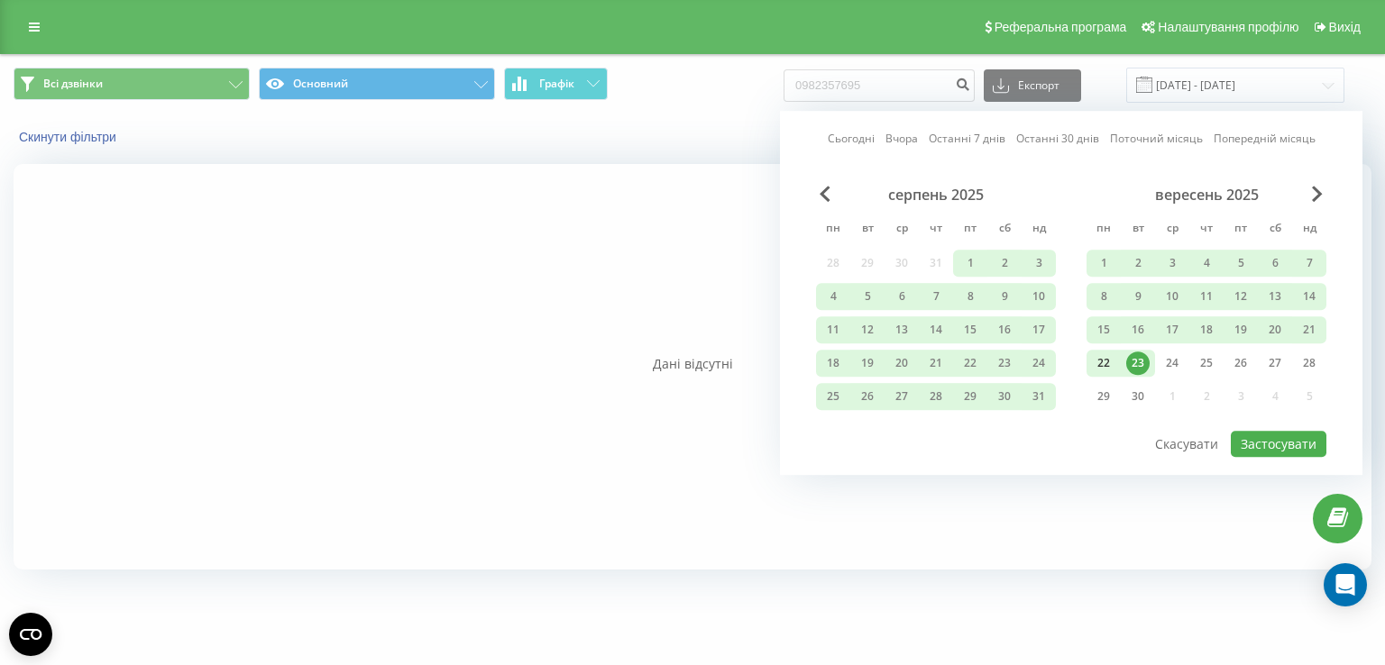
click at [1104, 358] on div "22" at bounding box center [1103, 363] width 23 height 23
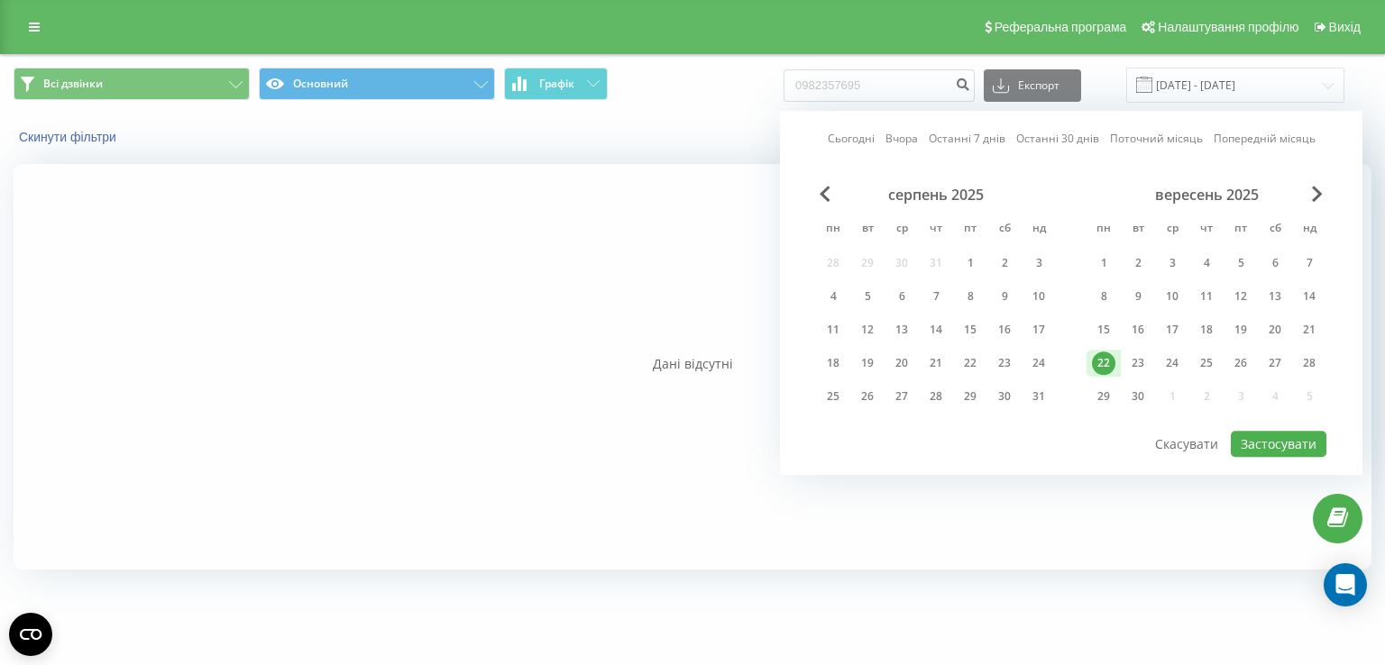
click at [1104, 358] on div "22" at bounding box center [1103, 363] width 23 height 23
click at [1277, 444] on button "Застосувати" at bounding box center [1279, 444] width 96 height 26
type input "22.09.2025 - 22.09.2025"
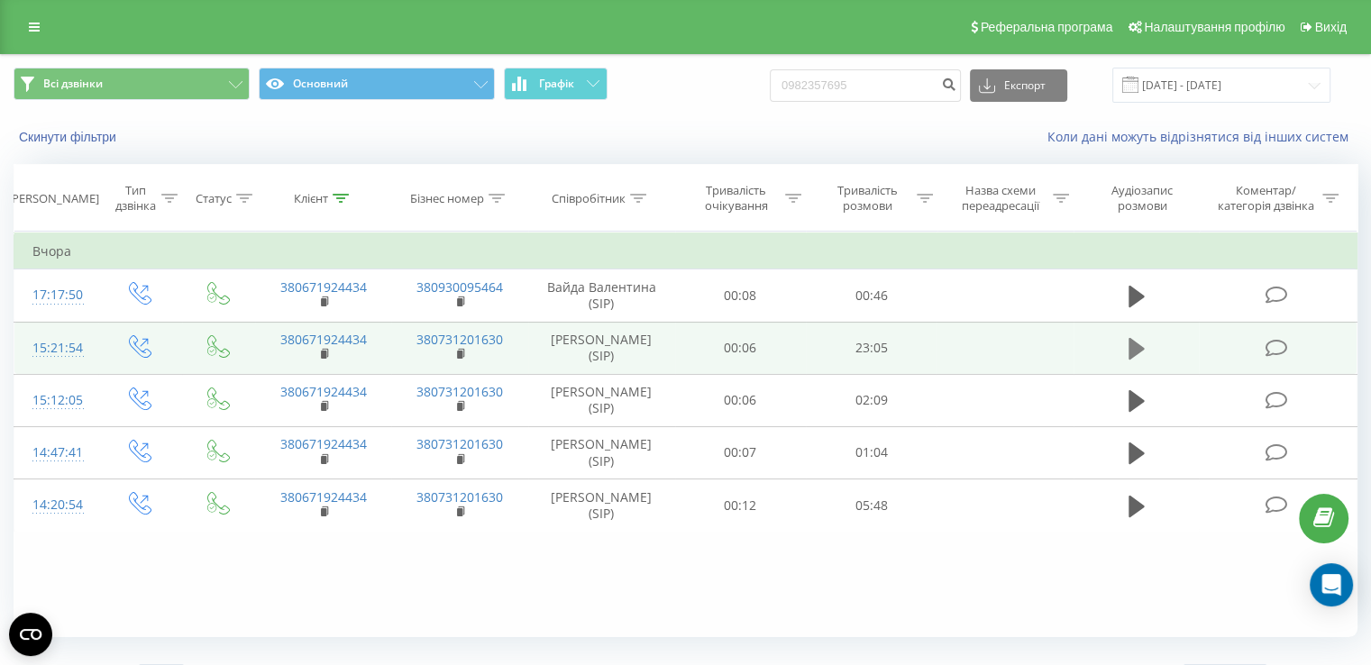
click at [1129, 352] on icon at bounding box center [1137, 349] width 16 height 22
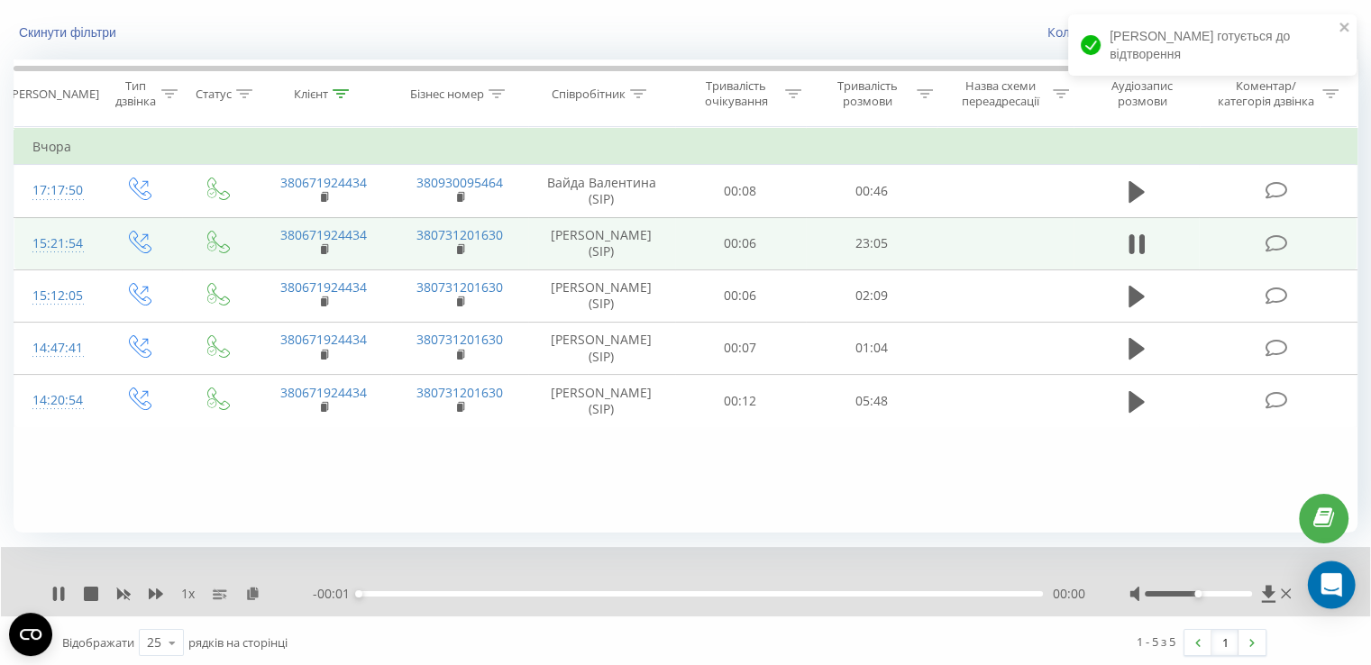
scroll to position [108, 0]
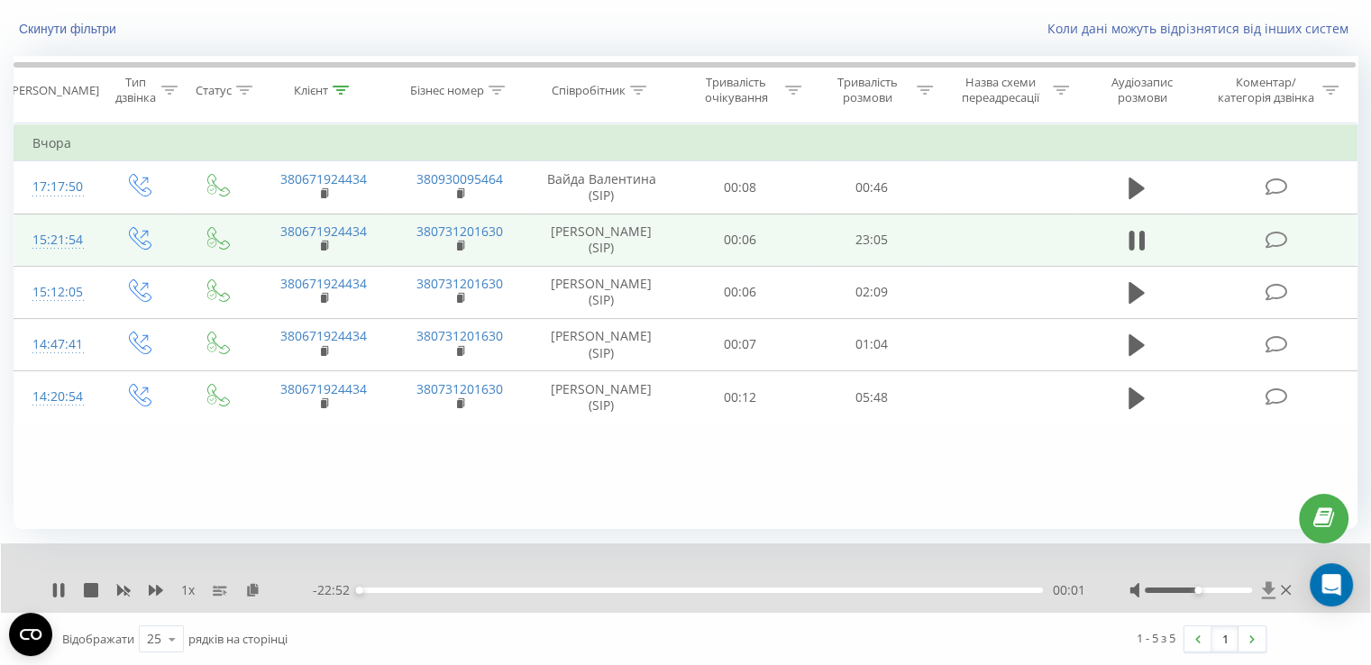
click at [1266, 592] on icon at bounding box center [1268, 590] width 14 height 17
click at [53, 589] on icon at bounding box center [55, 590] width 4 height 14
click at [58, 594] on icon at bounding box center [58, 590] width 14 height 14
click at [51, 586] on icon at bounding box center [58, 590] width 14 height 14
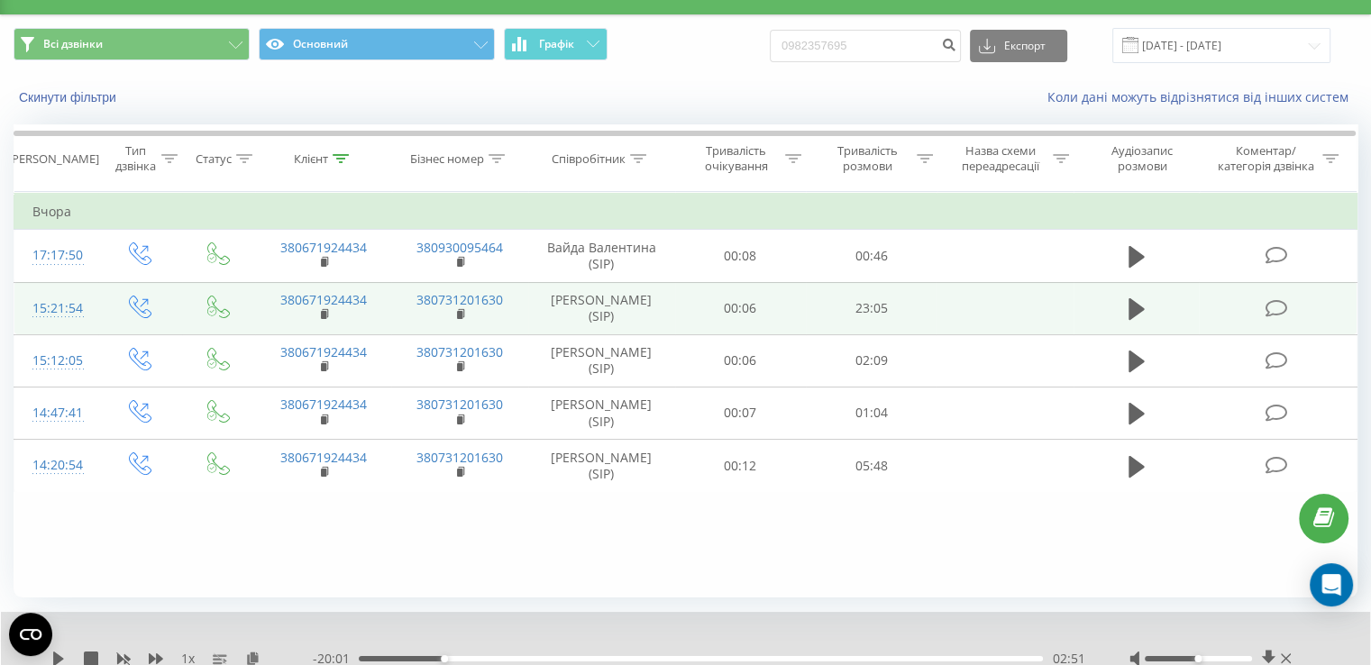
scroll to position [18, 0]
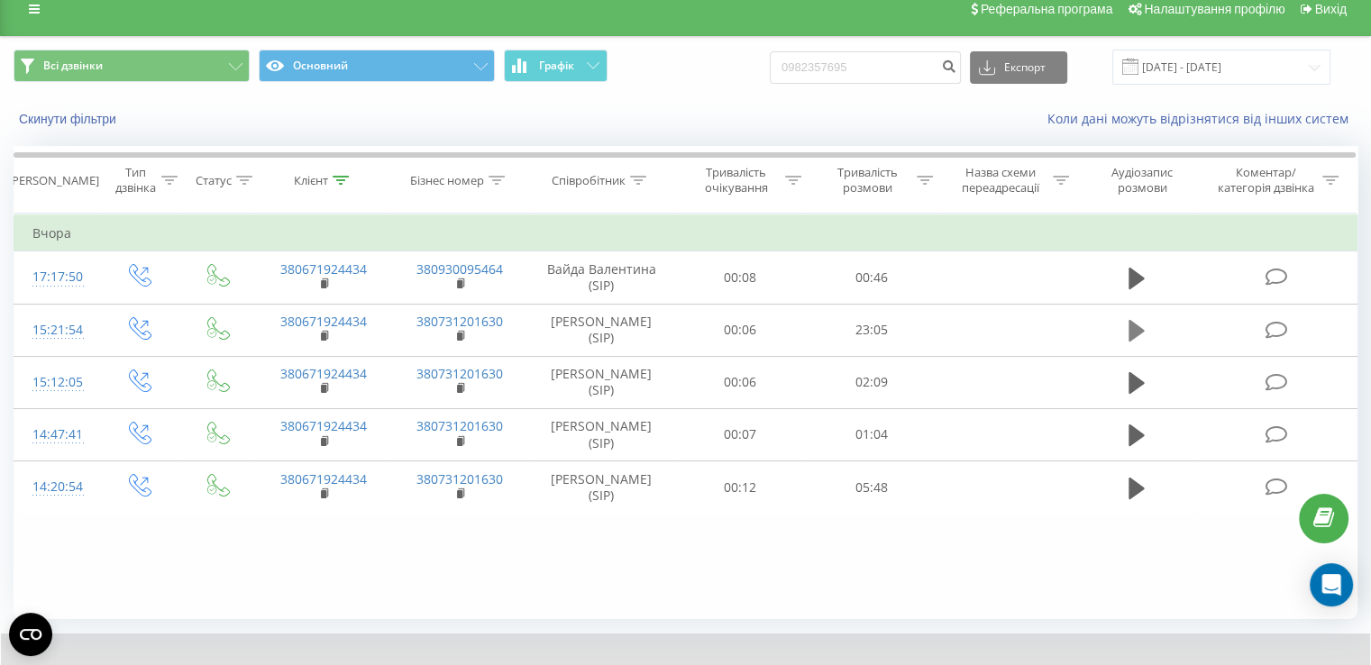
click at [1134, 331] on icon at bounding box center [1137, 331] width 16 height 22
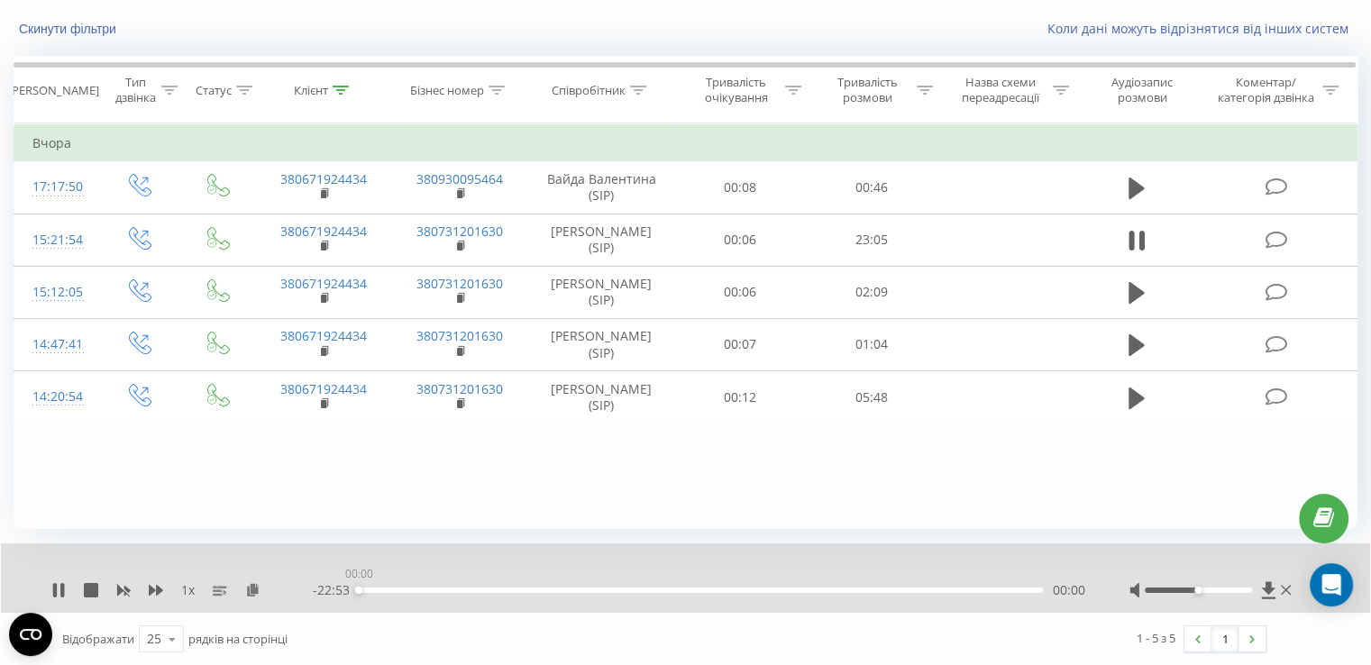
drag, startPoint x: 451, startPoint y: 588, endPoint x: 346, endPoint y: 585, distance: 104.6
click at [359, 588] on div "00:00" at bounding box center [701, 590] width 684 height 5
drag, startPoint x: 1201, startPoint y: 587, endPoint x: 1251, endPoint y: 589, distance: 49.6
click at [1251, 589] on div "Accessibility label" at bounding box center [1251, 590] width 7 height 7
click at [52, 592] on icon at bounding box center [58, 590] width 14 height 14
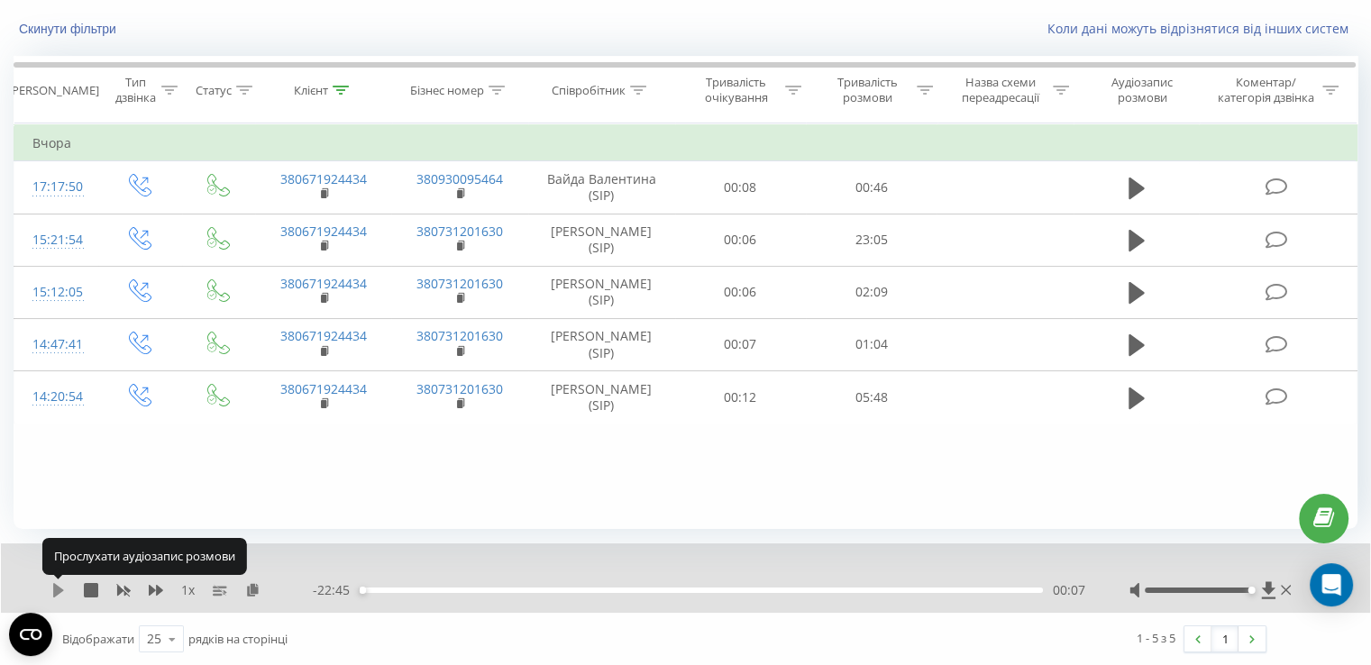
click at [53, 596] on icon at bounding box center [58, 590] width 11 height 14
click at [54, 595] on icon at bounding box center [55, 590] width 4 height 14
